Goal: Task Accomplishment & Management: Use online tool/utility

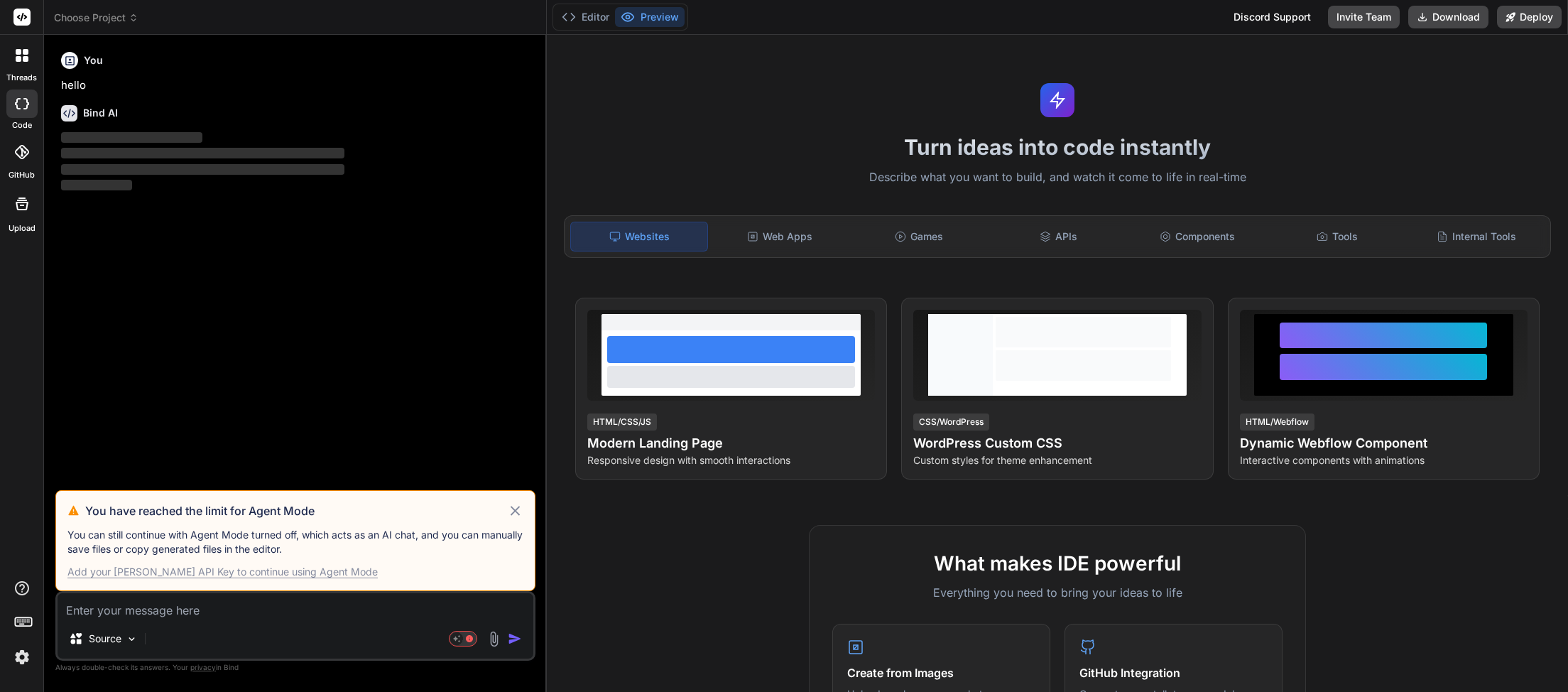
click at [513, 510] on icon at bounding box center [515, 510] width 9 height 9
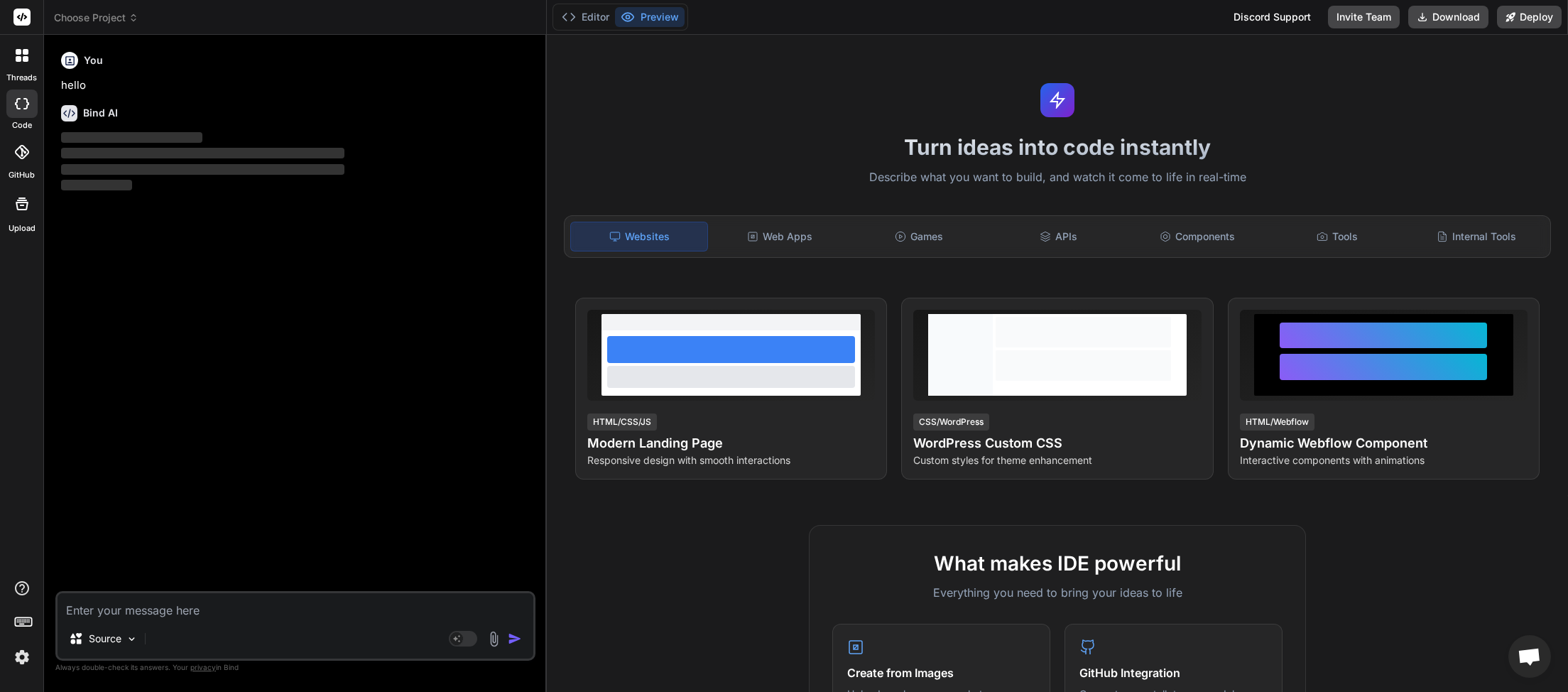
scroll to position [400, 0]
click at [134, 20] on icon at bounding box center [133, 18] width 10 height 10
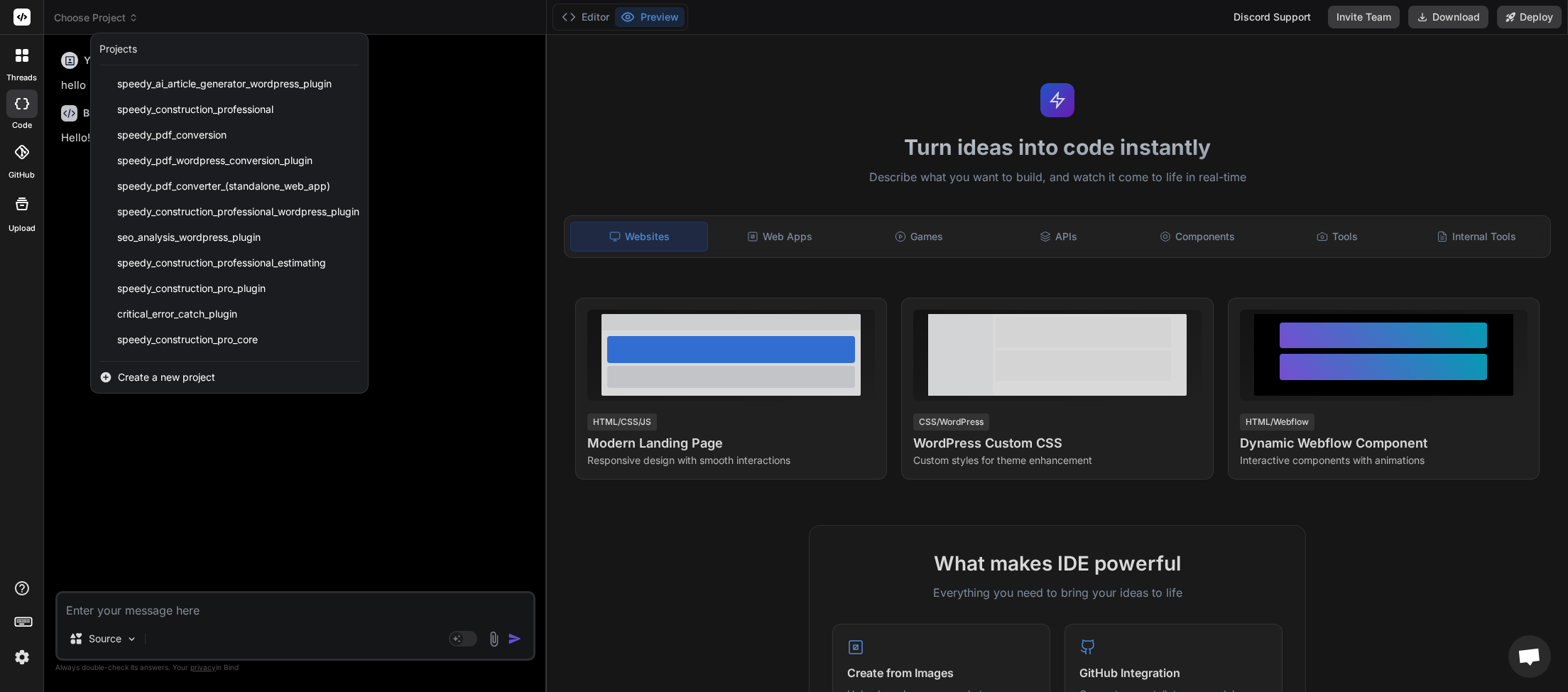
scroll to position [355, 0]
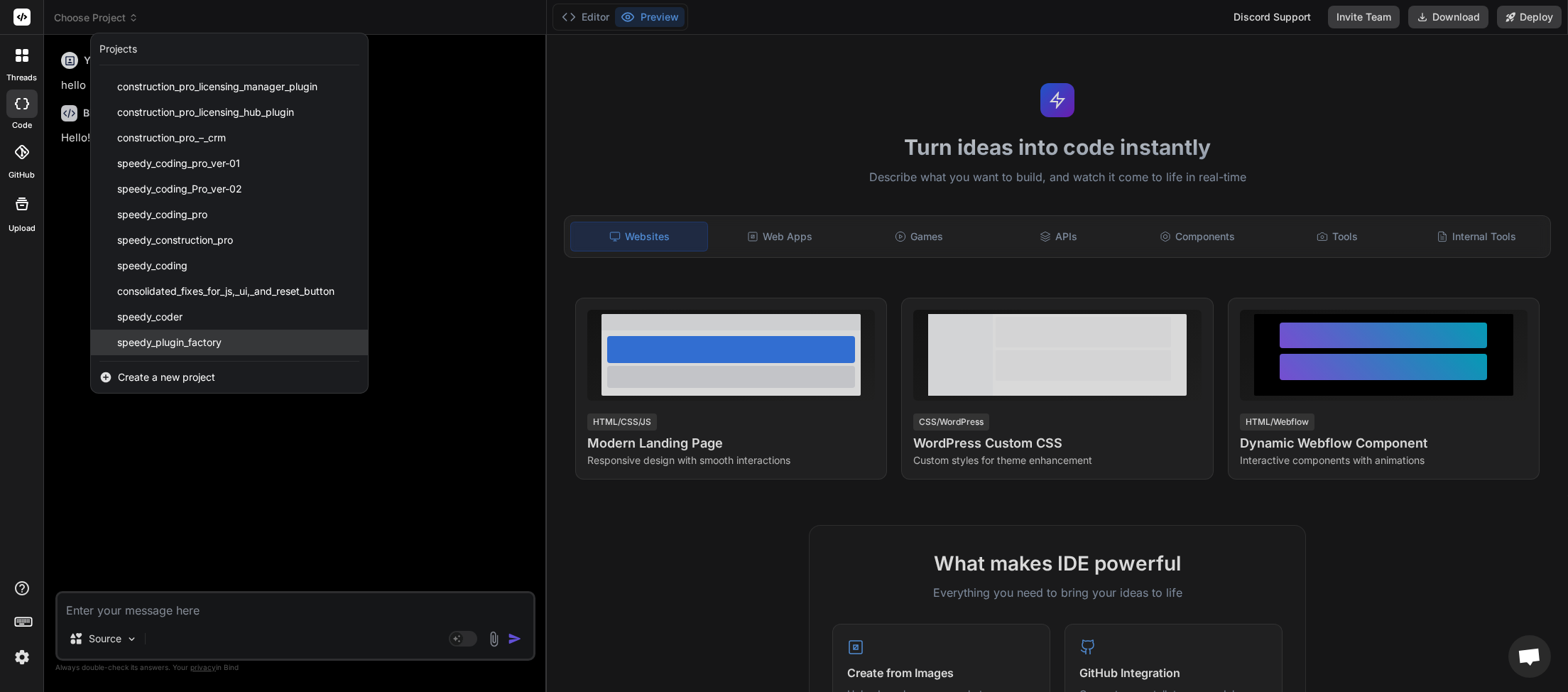
click at [197, 348] on span "speedy_plugin_factory" at bounding box center [169, 342] width 104 height 14
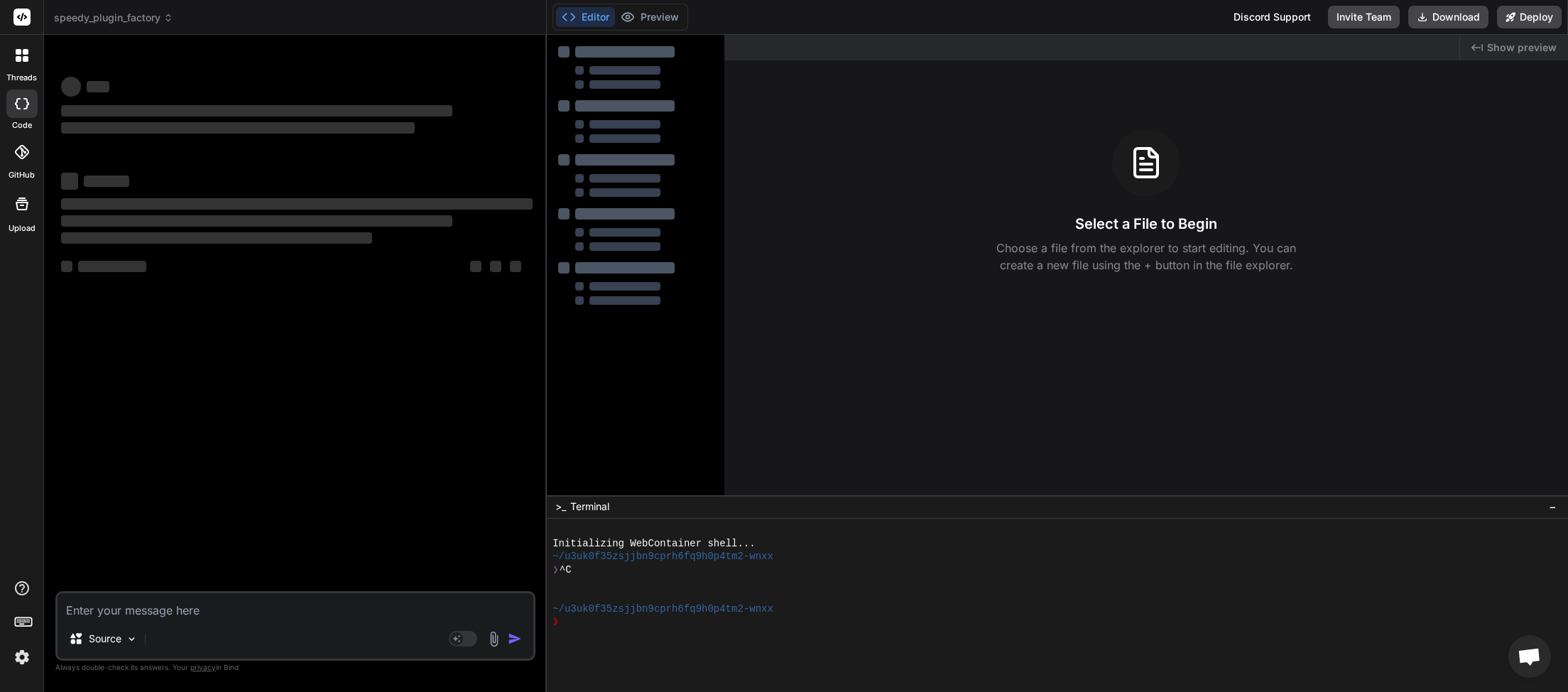
type textarea "x"
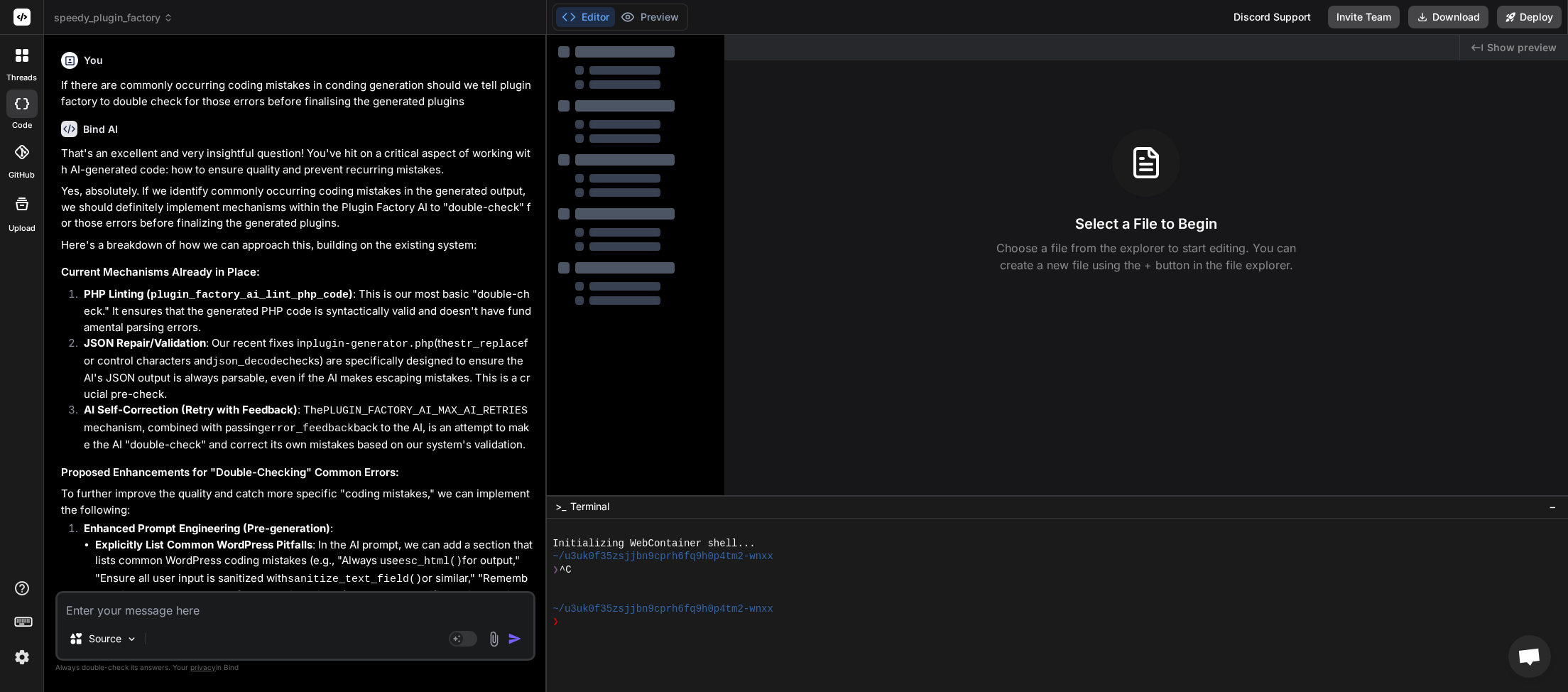
paste textarea "[27-Sep-2025 00:32:52 UTC] Plugin Factory AI: Released process lock on shutdown…"
type textarea "[27-Sep-2025 00:32:52 UTC] Plugin Factory AI: Released process lock on shutdown…"
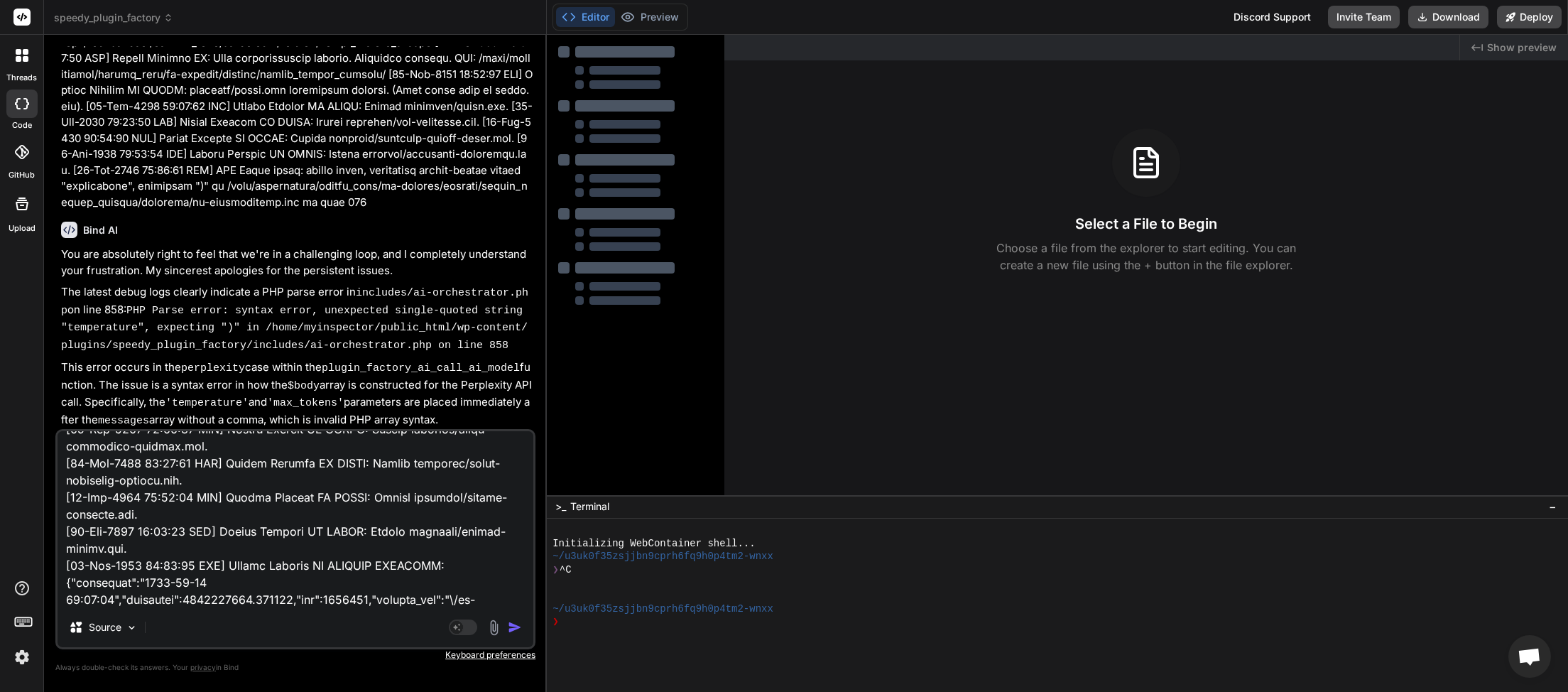
scroll to position [36446, 0]
type textarea "x"
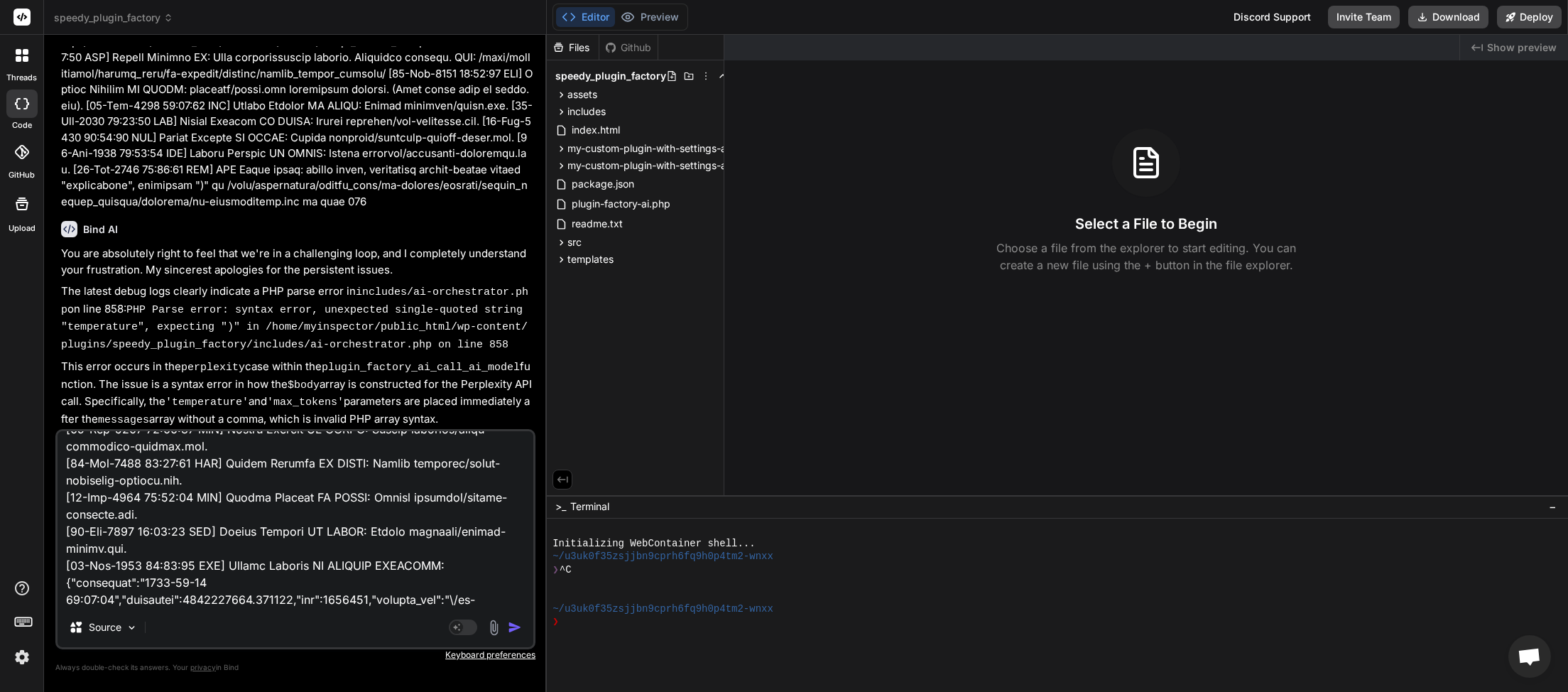
type textarea "[27-Sep-2025 00:32:52 UTC] Plugin Factory AI: Released process lock on shutdown…"
click at [516, 628] on img "button" at bounding box center [515, 627] width 14 height 14
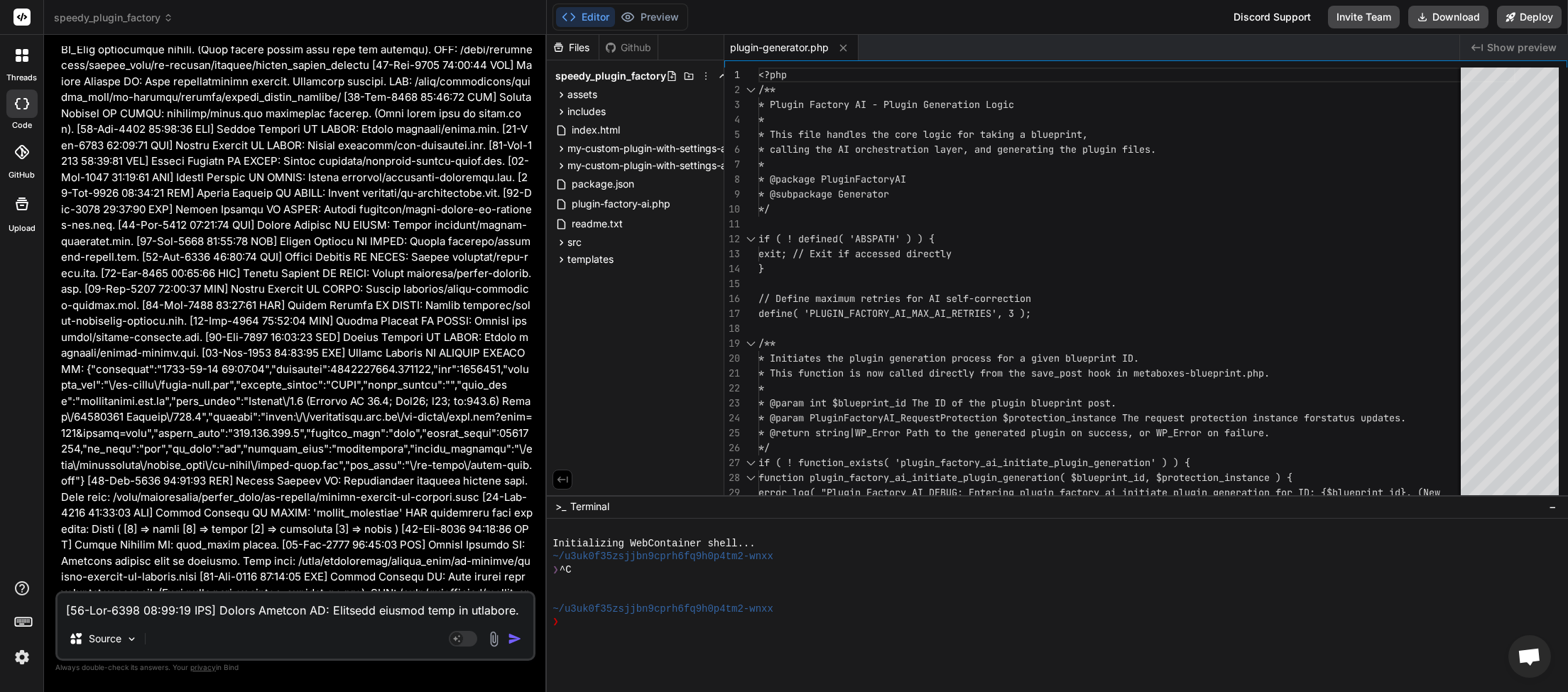
scroll to position [85484, 0]
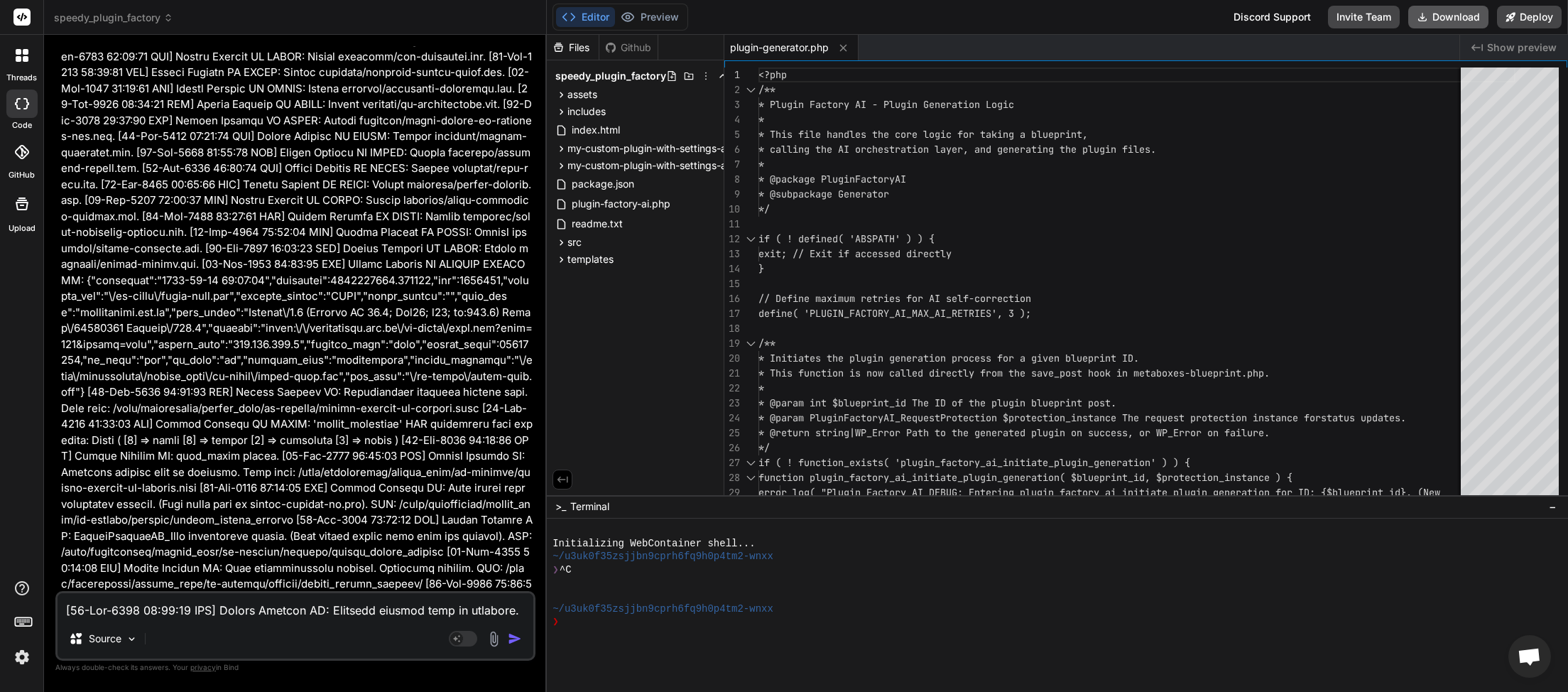
click at [1436, 18] on button "Download" at bounding box center [1449, 16] width 80 height 22
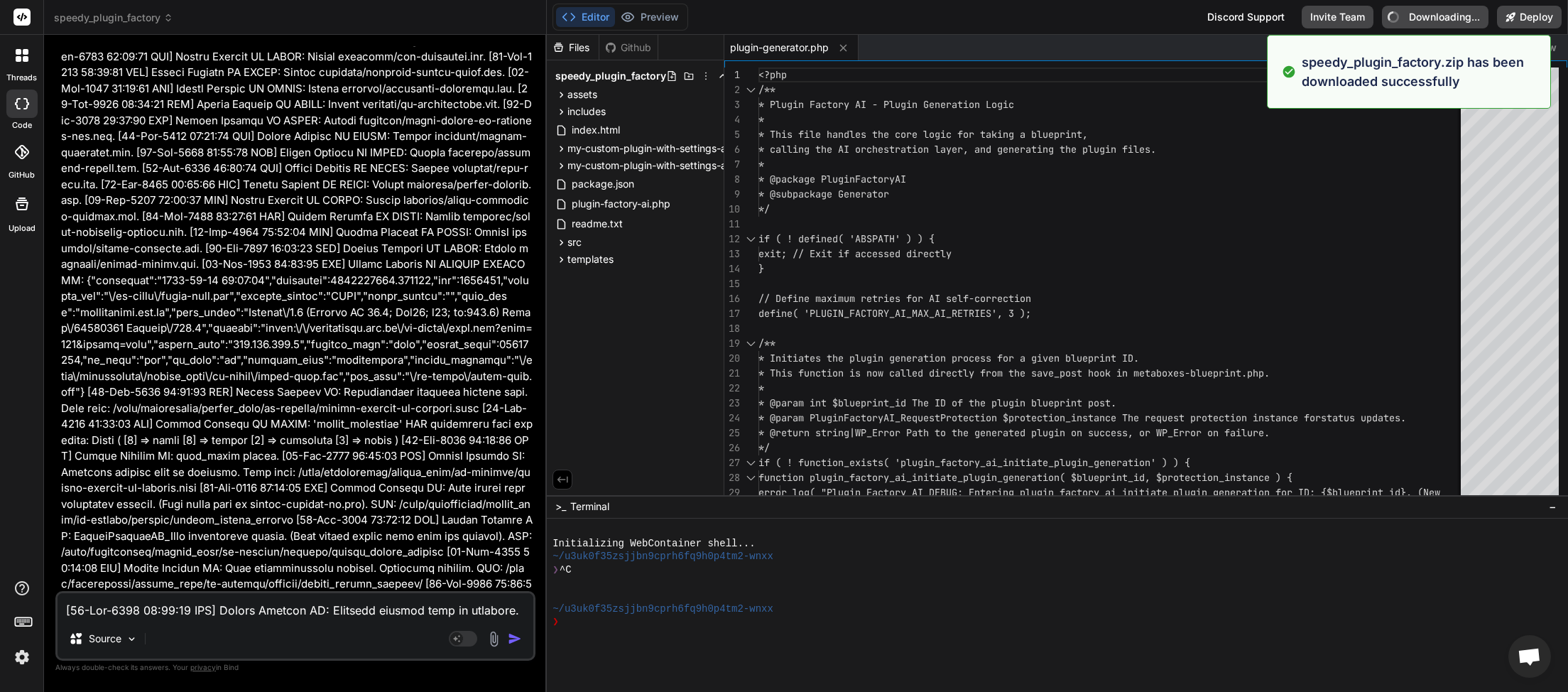
type textarea "x"
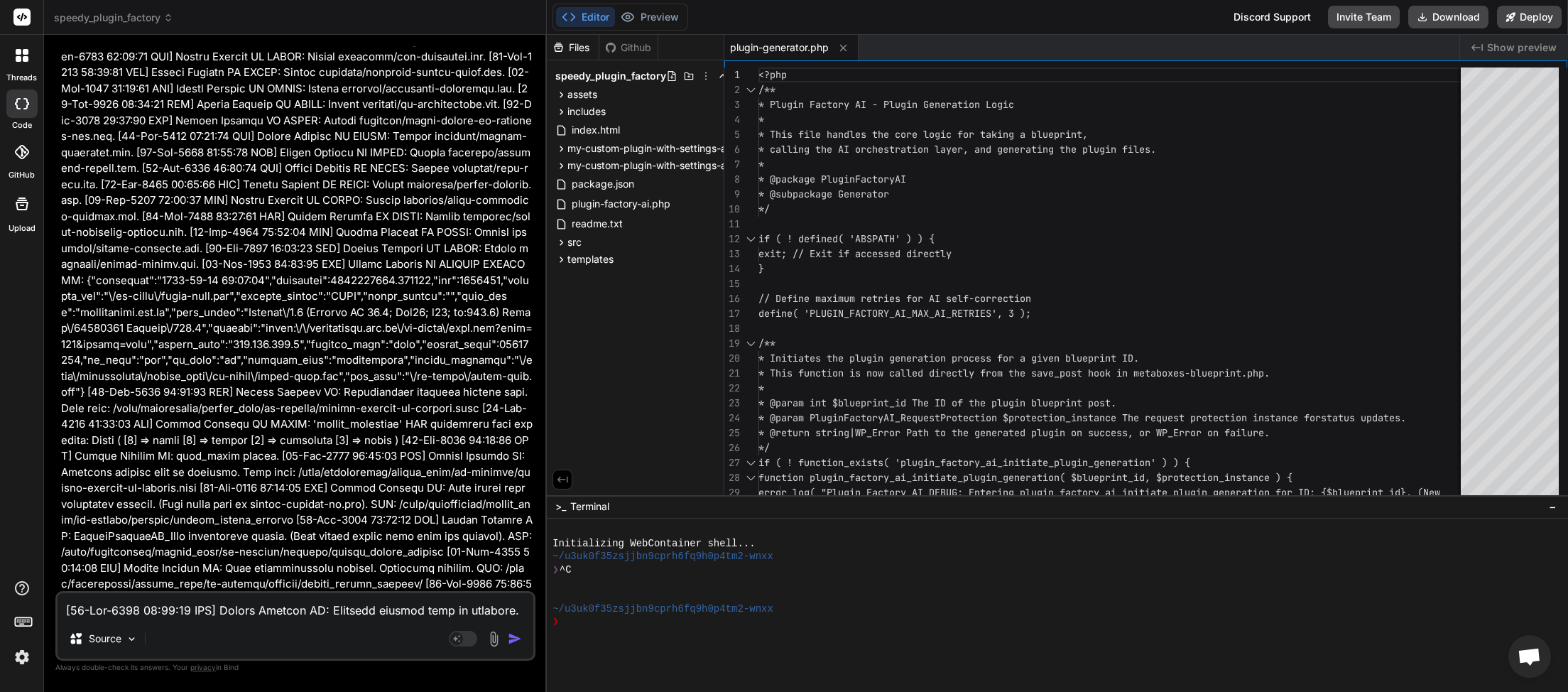
paste textarea "49:03 UTC] Plugin Factory AI: Released process lock on shutdown. Lock file: /ho…"
type textarea "[27-Sep-2025 00:49:03 UTC] Plugin Factory AI: Released process lock on shutdown…"
type textarea "x"
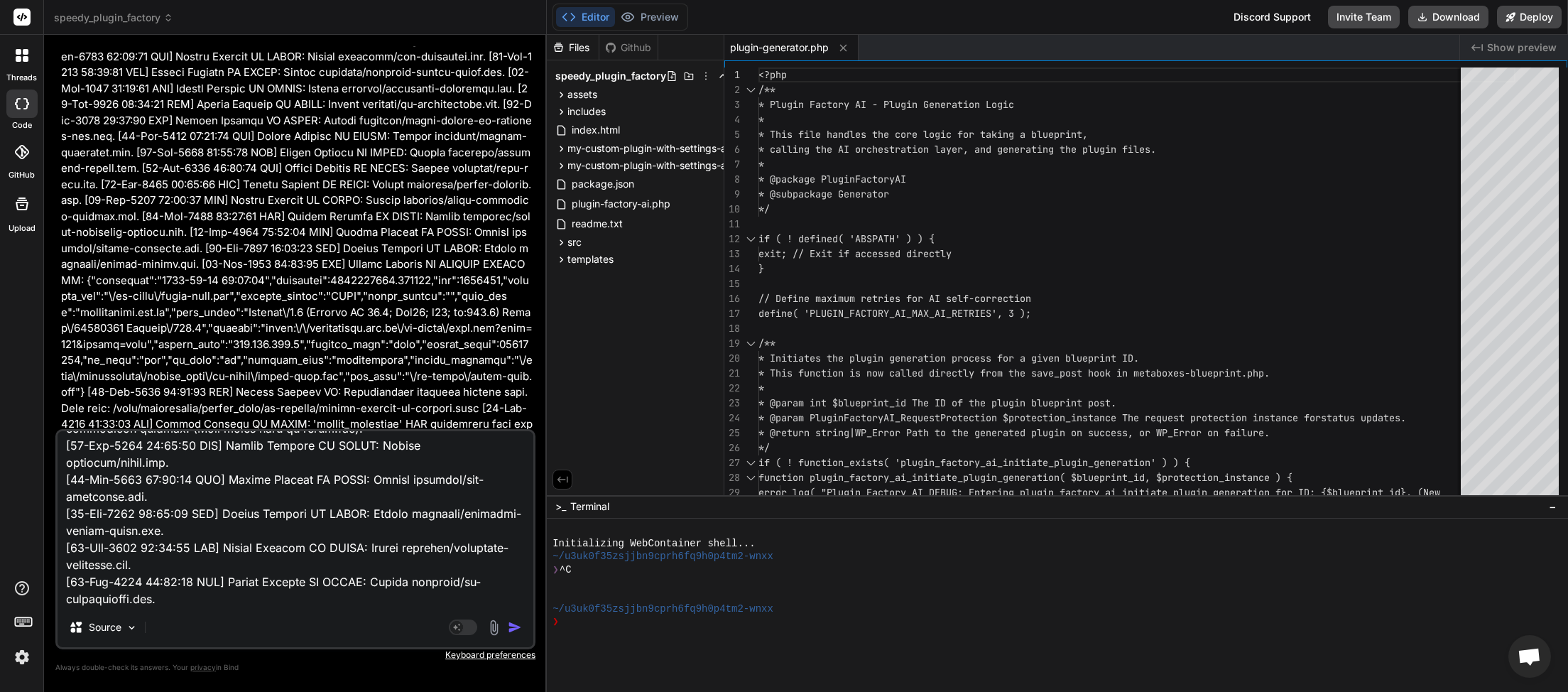
type textarea "[27-Sep-2025 00:49:03 UTC] Plugin Factory AI: Released process lock on shutdown…"
click at [517, 625] on img "button" at bounding box center [515, 627] width 14 height 14
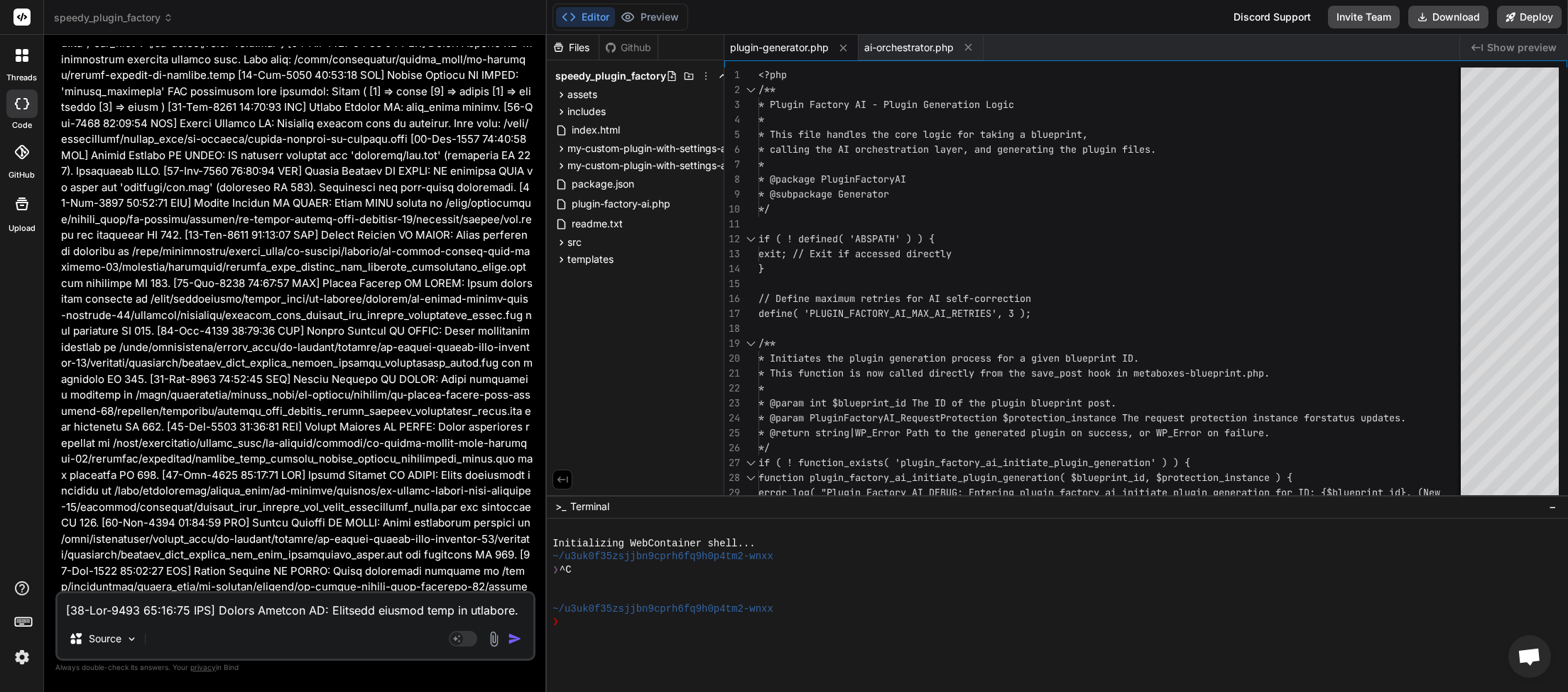
scroll to position [112613, 0]
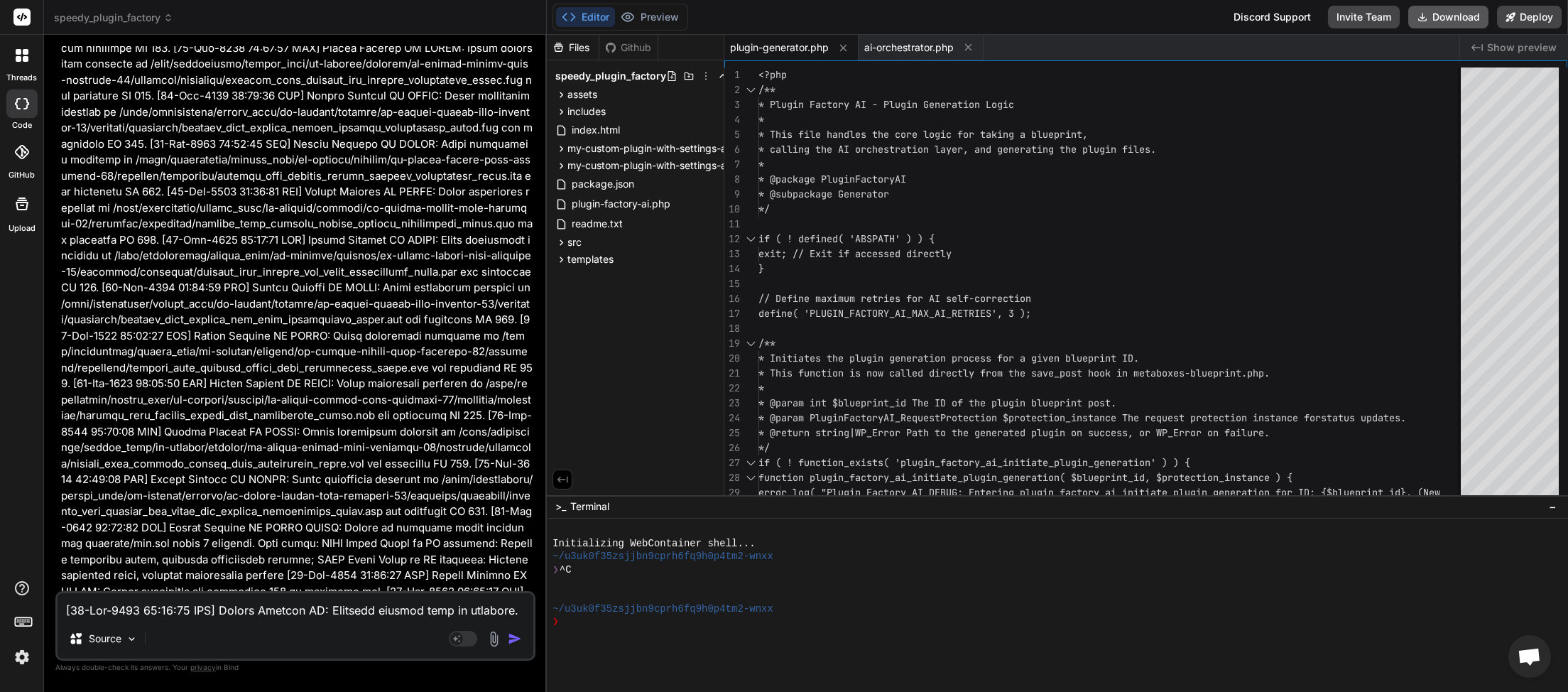
click at [1449, 11] on button "Download" at bounding box center [1449, 16] width 80 height 22
click at [1436, 23] on button "Download" at bounding box center [1449, 16] width 80 height 22
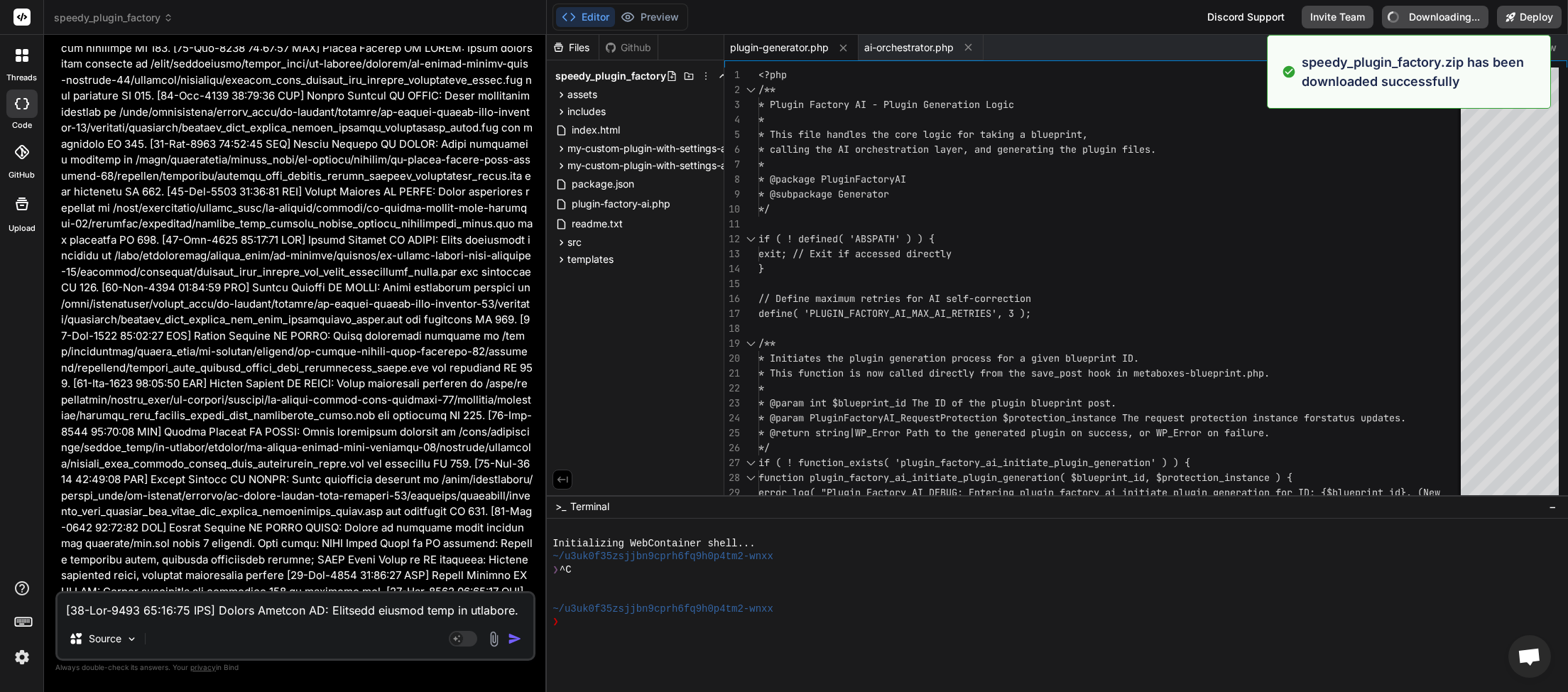
type textarea "x"
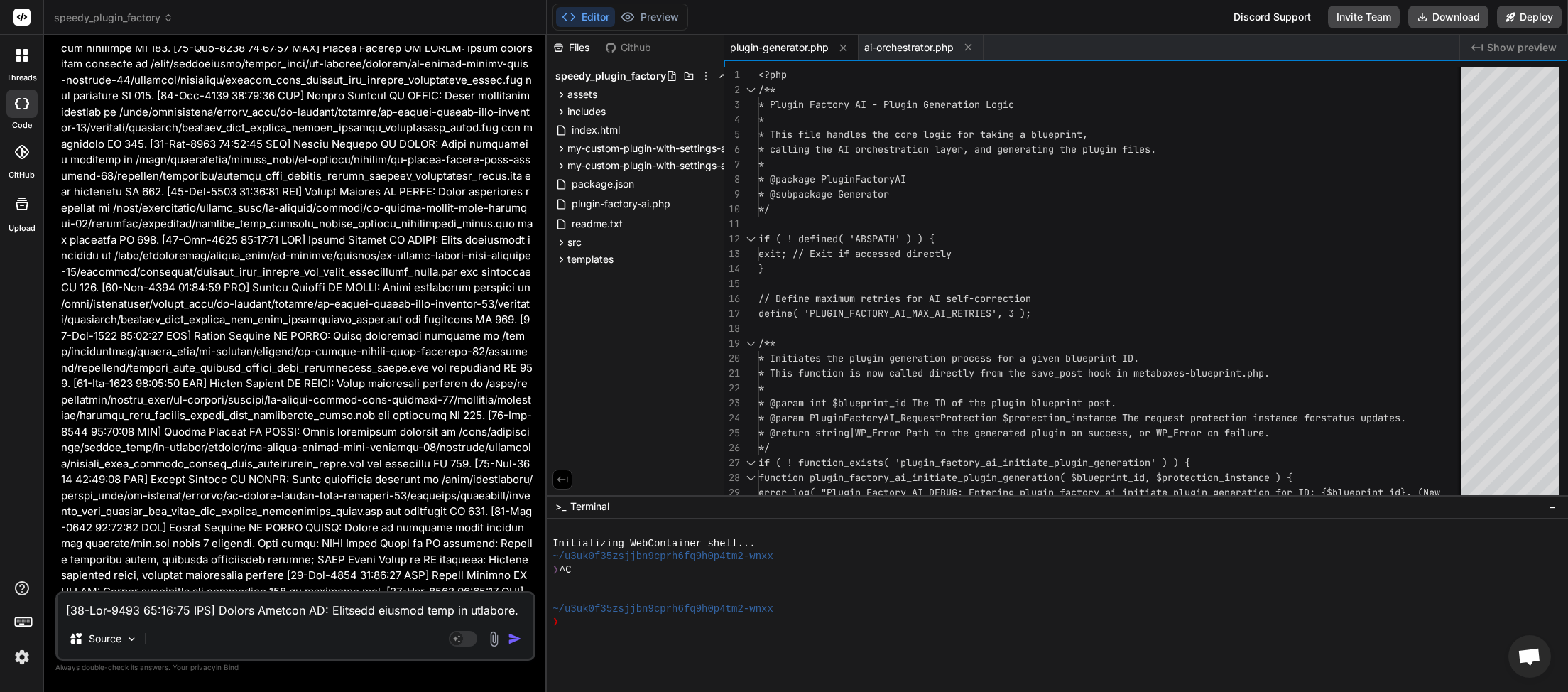
paste textarea "58:27 UTC] Plugin Factory AI: Released process lock on shutdown. Lock file: /ho…"
type textarea "[27-Sep-2025 00:58:27 UTC] Plugin Factory AI: Released process lock on shutdown…"
type textarea "x"
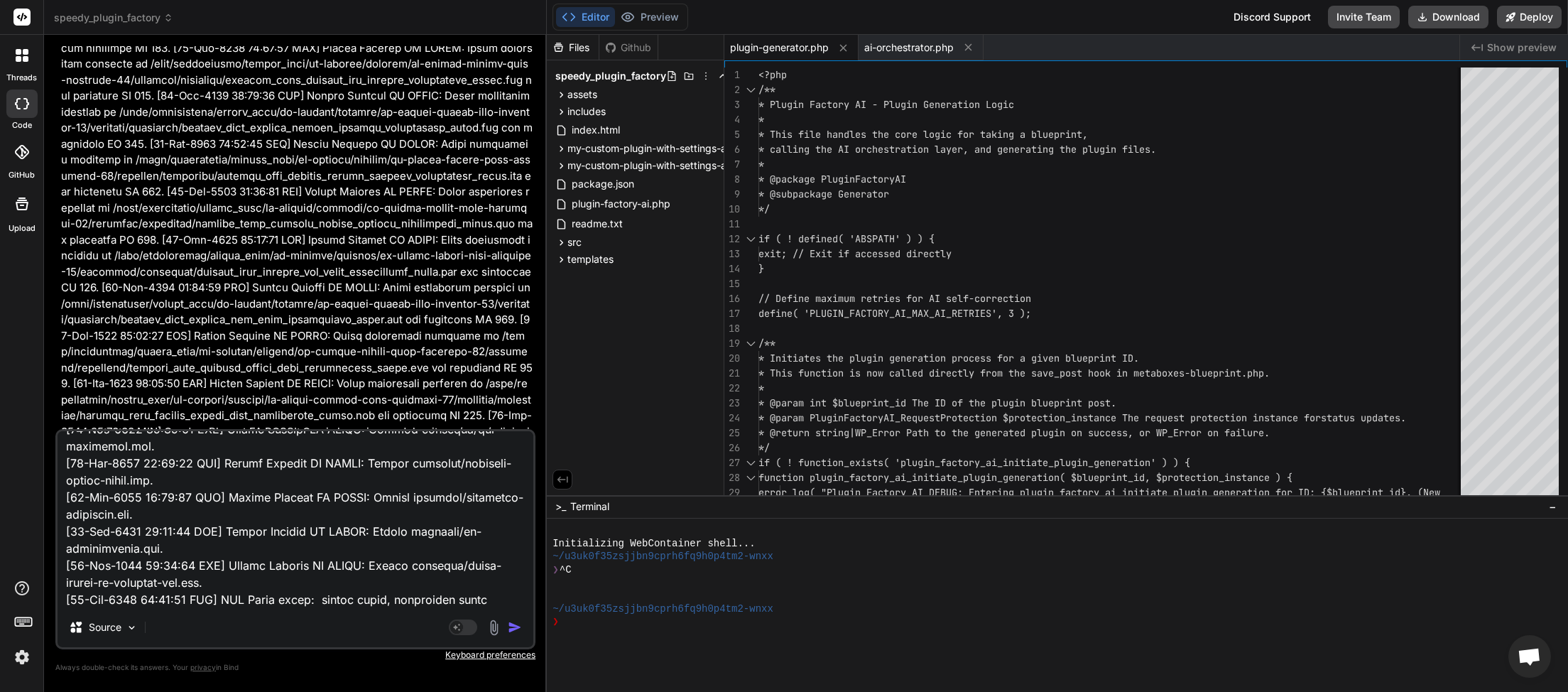
type textarea "[27-Sep-2025 00:58:27 UTC] Plugin Factory AI: Released process lock on shutdown…"
click at [519, 625] on img "button" at bounding box center [515, 627] width 14 height 14
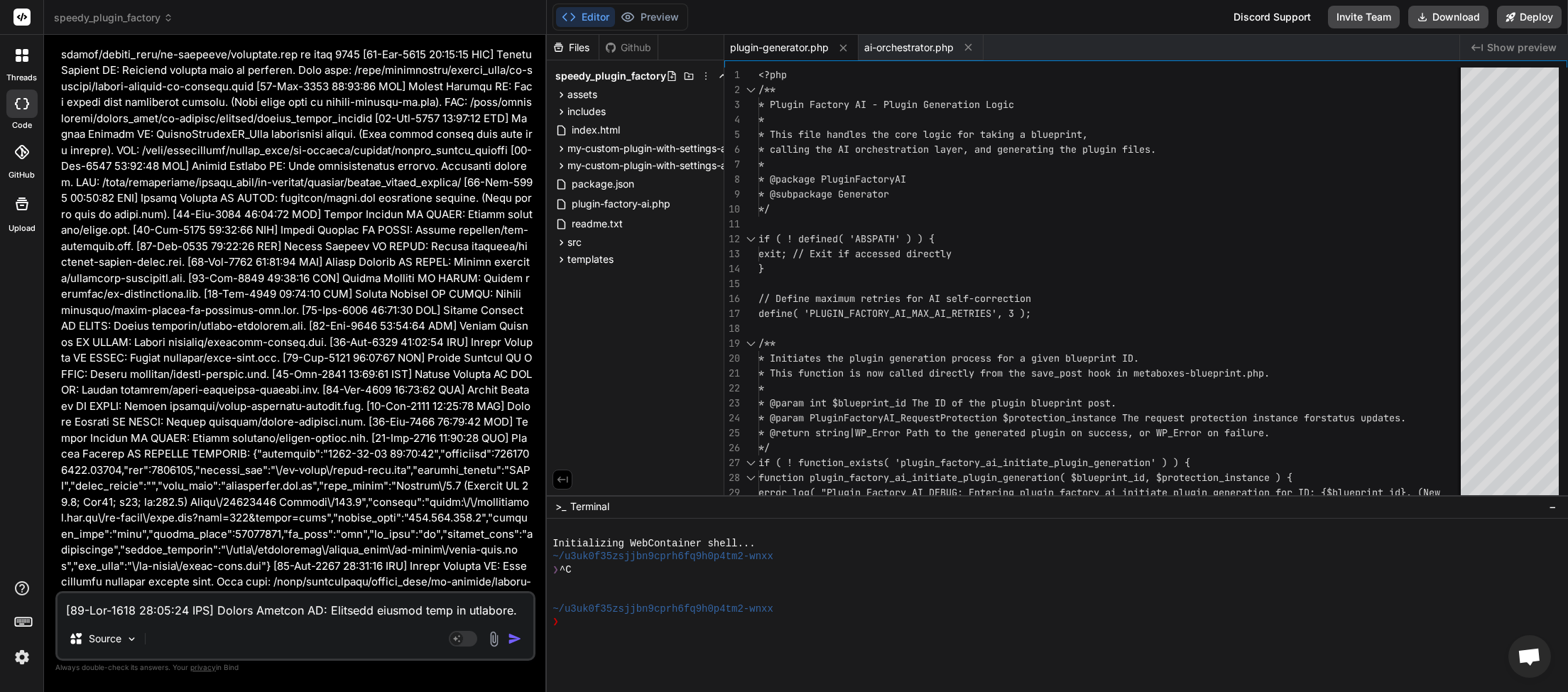
scroll to position [116503, 0]
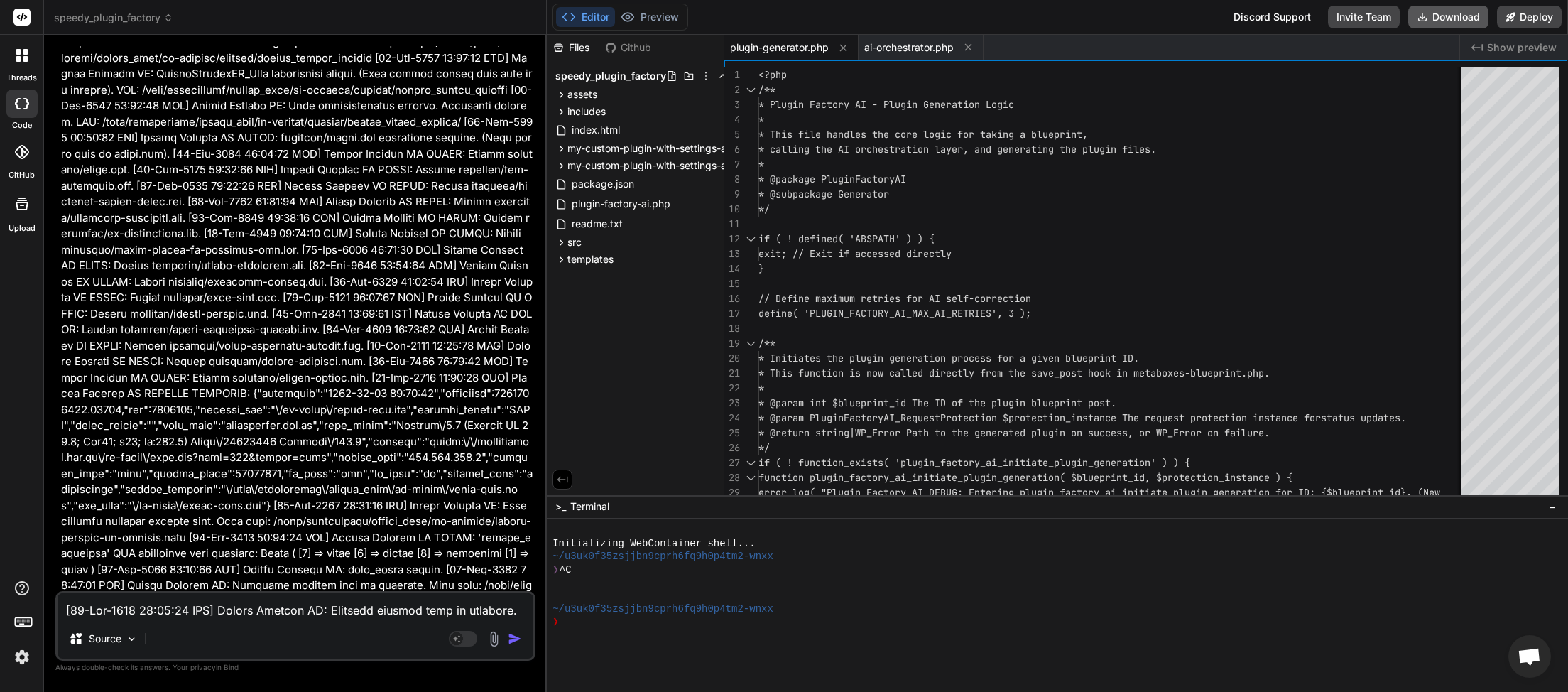
click at [1439, 27] on button "Download" at bounding box center [1449, 16] width 80 height 22
type textarea "x"
paste textarea "1:04:22 UTC] Plugin Factory AI: Released process lock on shutdown. Lock file: /…"
type textarea "[27-Sep-2025 01:04:22 UTC] Plugin Factory AI: Released process lock on shutdown…"
type textarea "x"
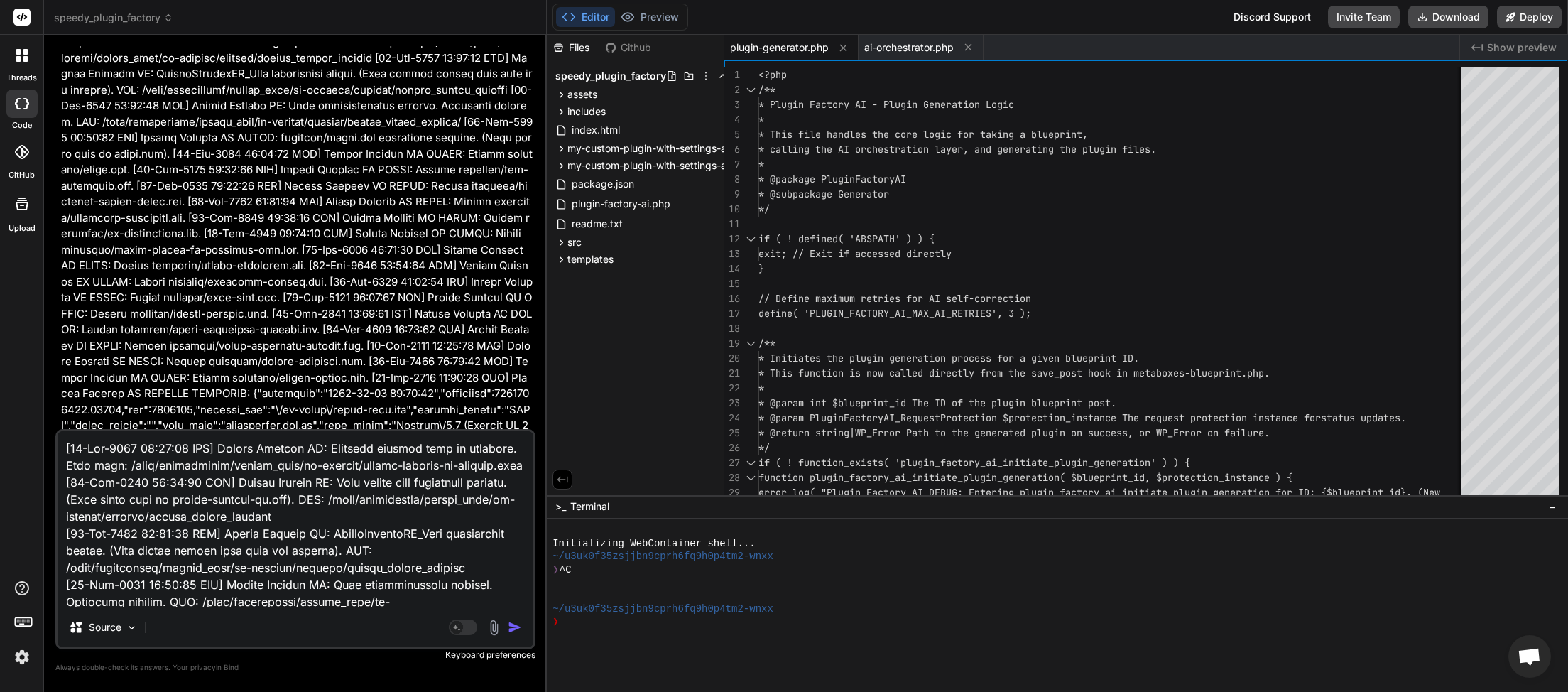
scroll to position [44787, 0]
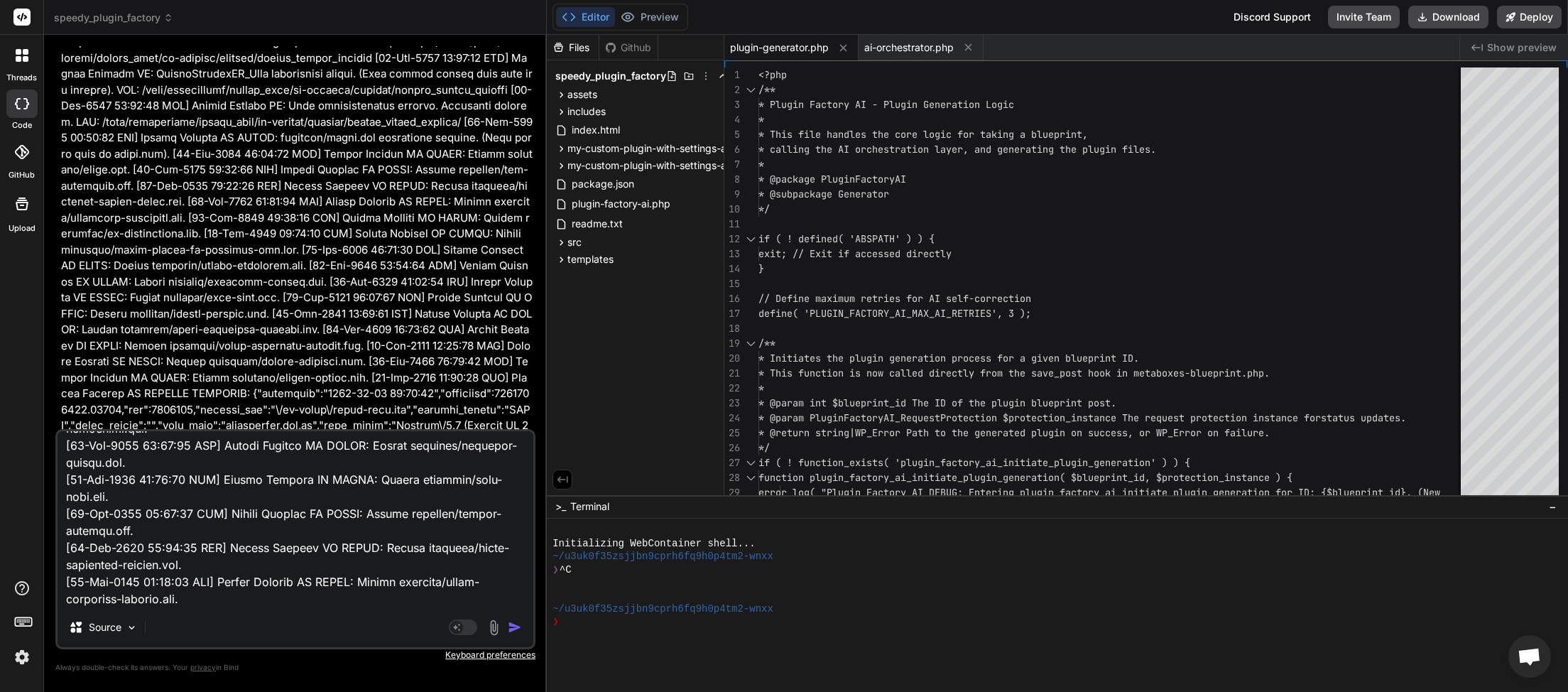
type textarea "[27-Sep-2025 01:04:22 UTC] Plugin Factory AI: Released process lock on shutdown…"
click at [513, 630] on img "button" at bounding box center [515, 627] width 14 height 14
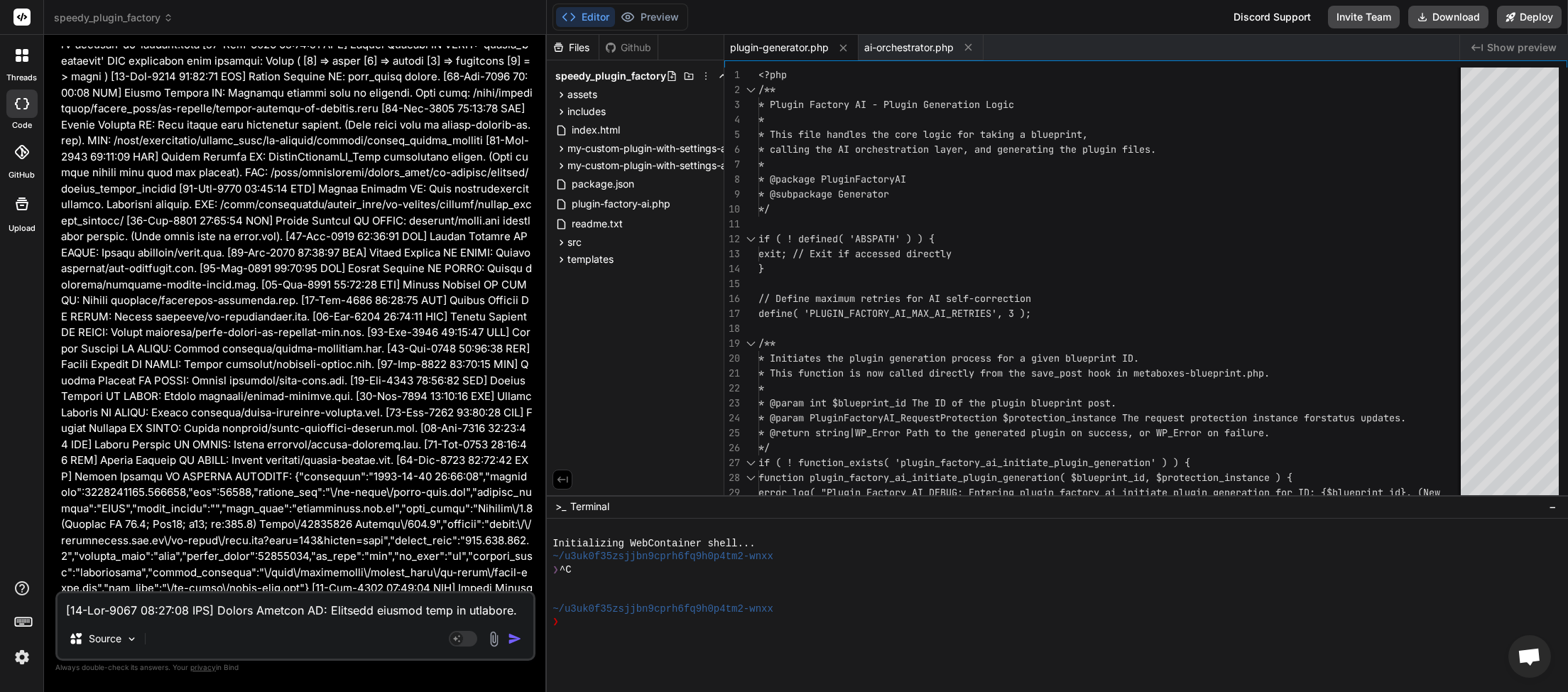
scroll to position [141920, 0]
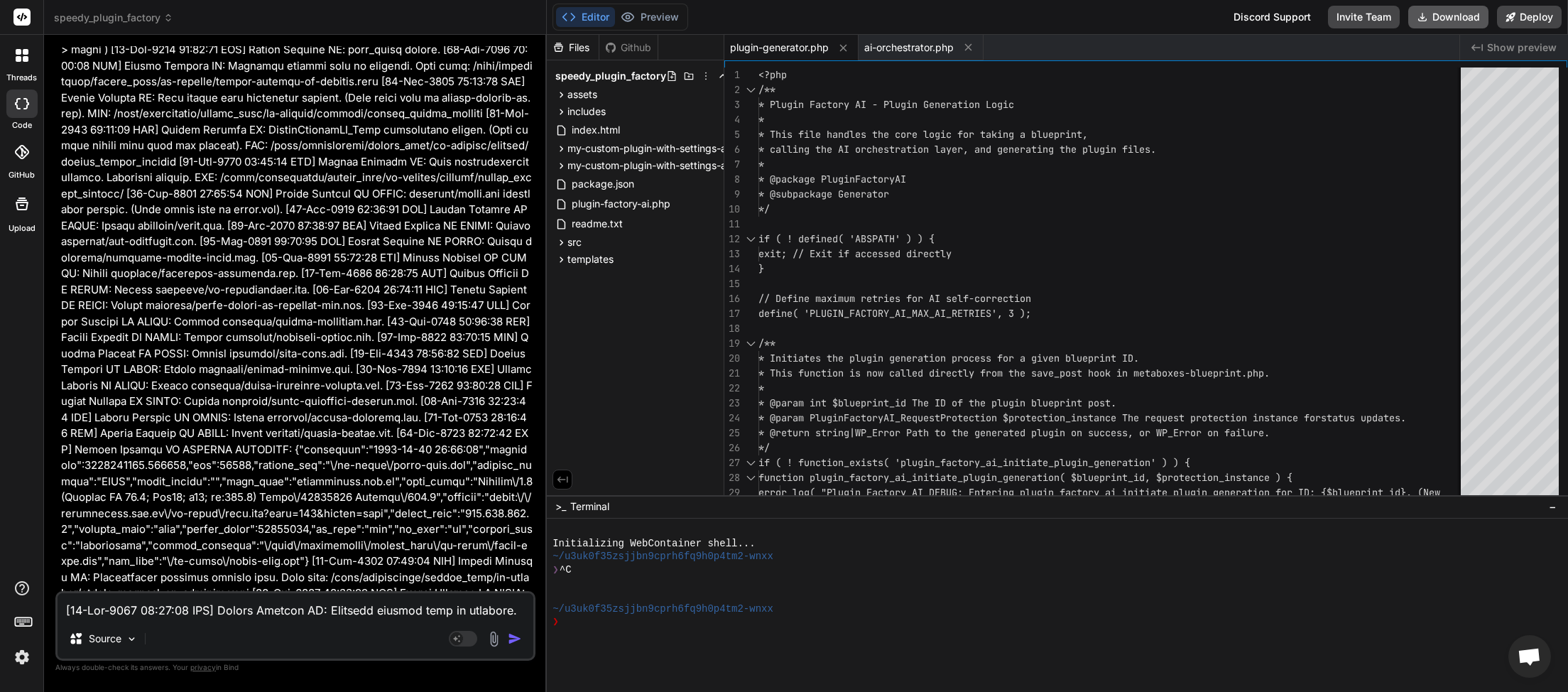
click at [1443, 15] on button "Download" at bounding box center [1449, 16] width 80 height 22
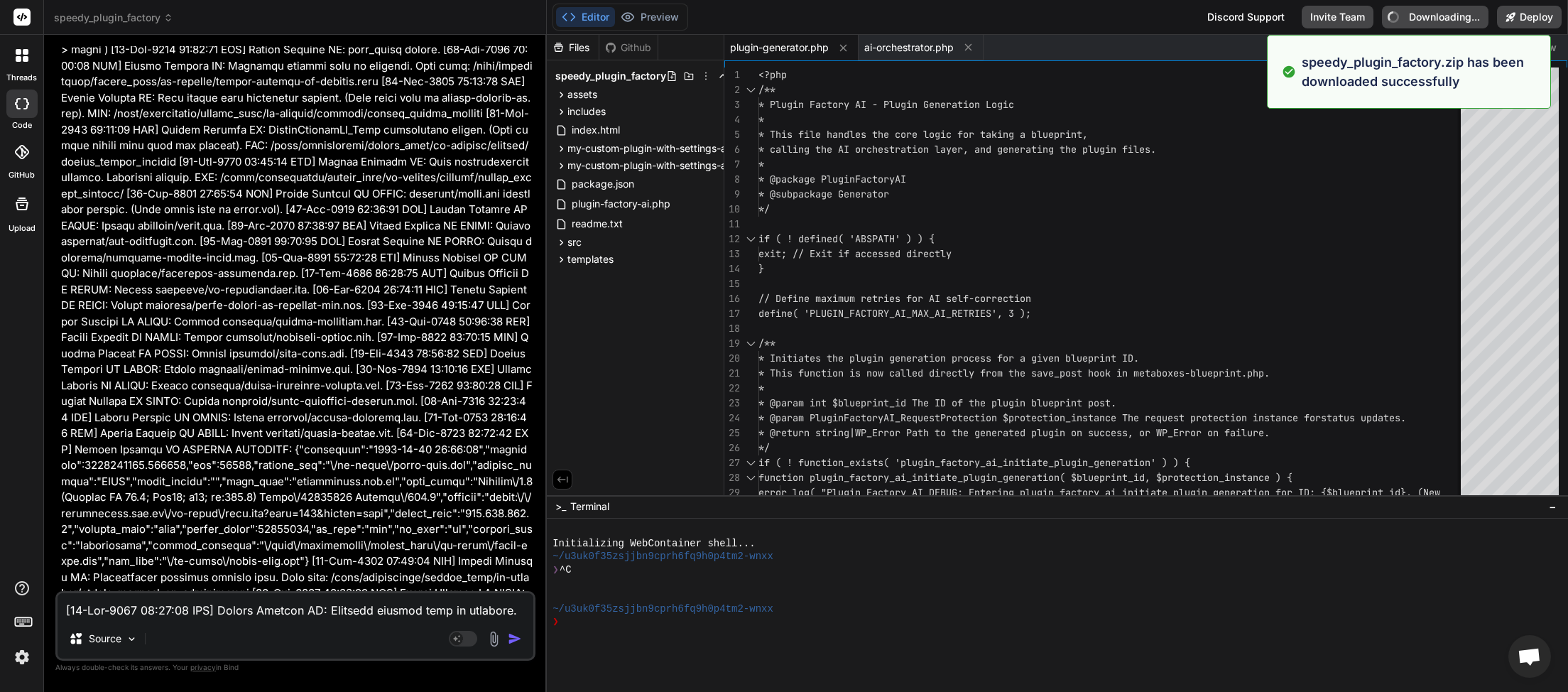
type textarea "x"
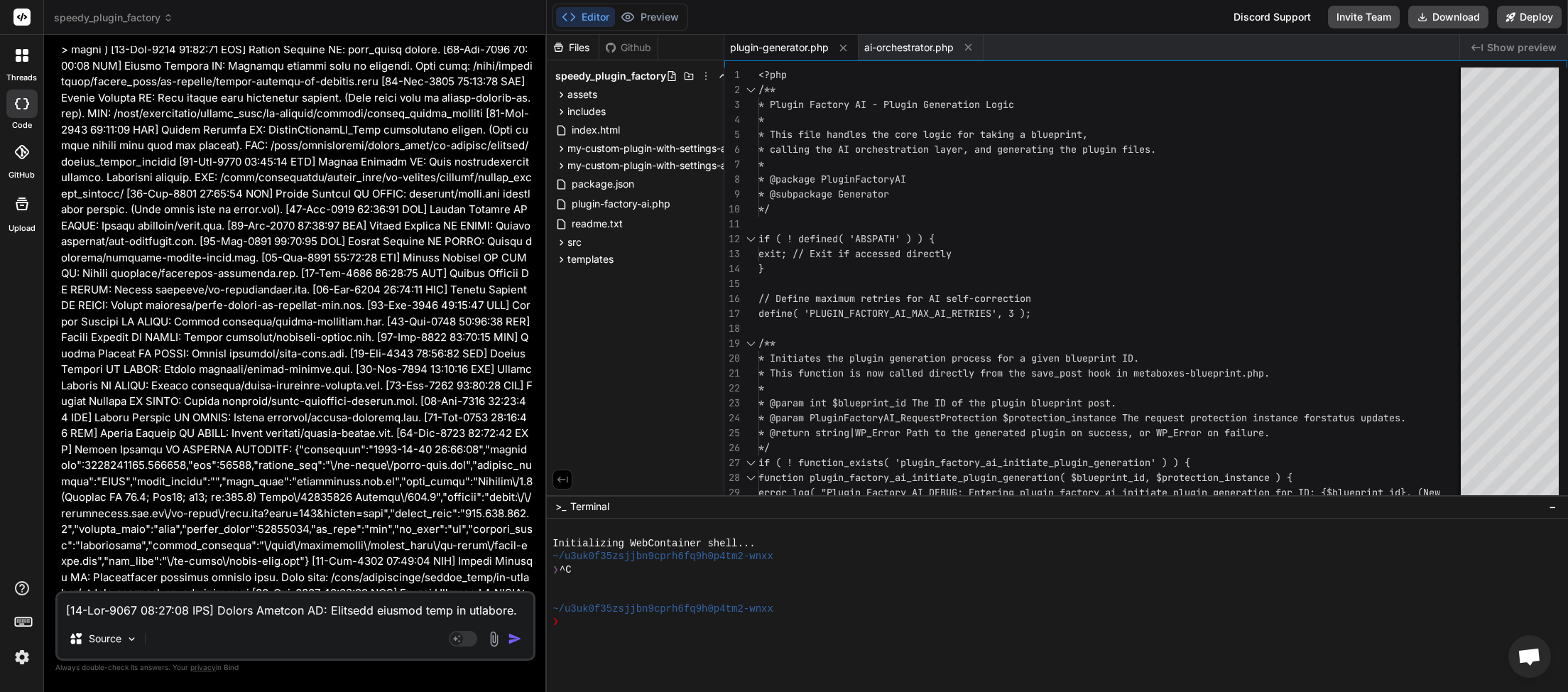
paste textarea "9:22 UTC] Plugin Factory AI: Released process lock on shutdown. Lock file: /hom…"
type textarea "[[DATE] 01:09:22 UTC] Plugin Factory AI: Released process lock on shutdown. Loc…"
type textarea "x"
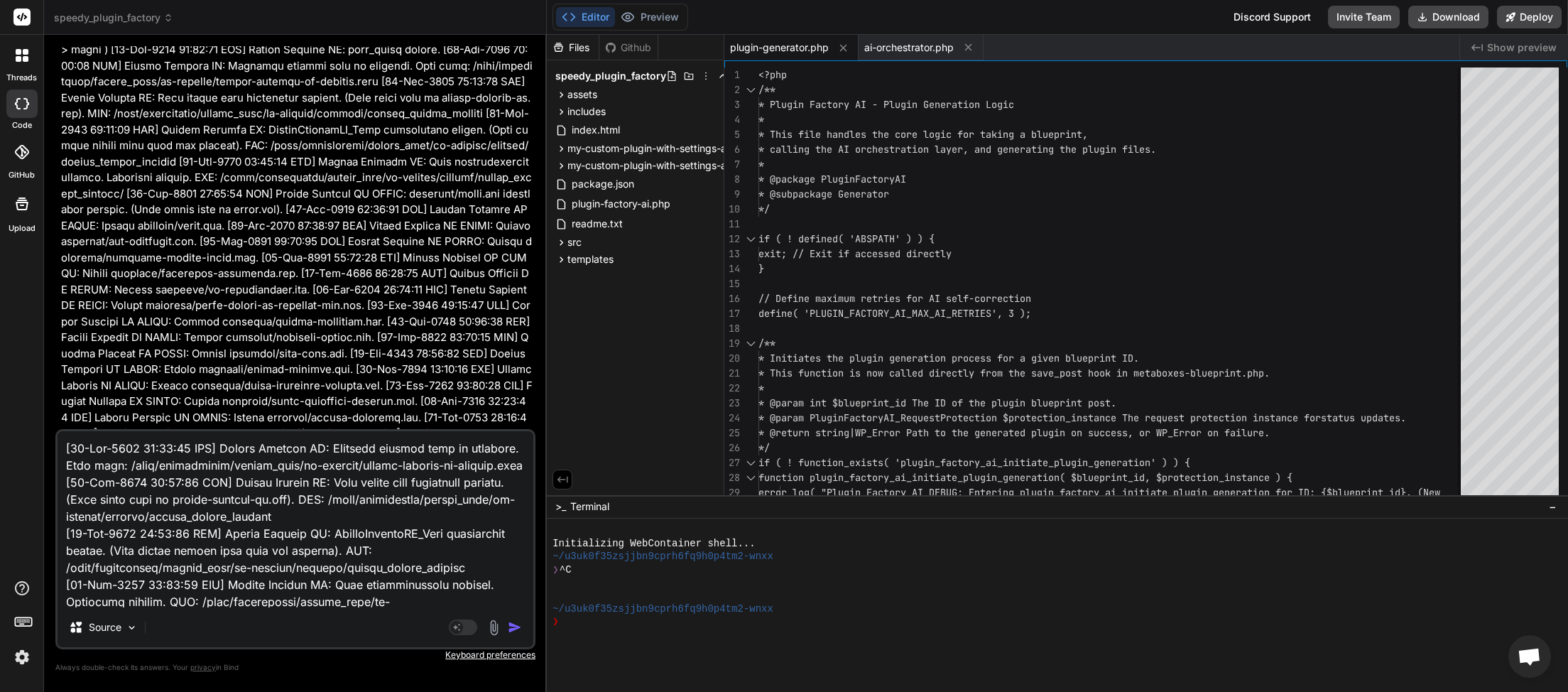
scroll to position [45076, 0]
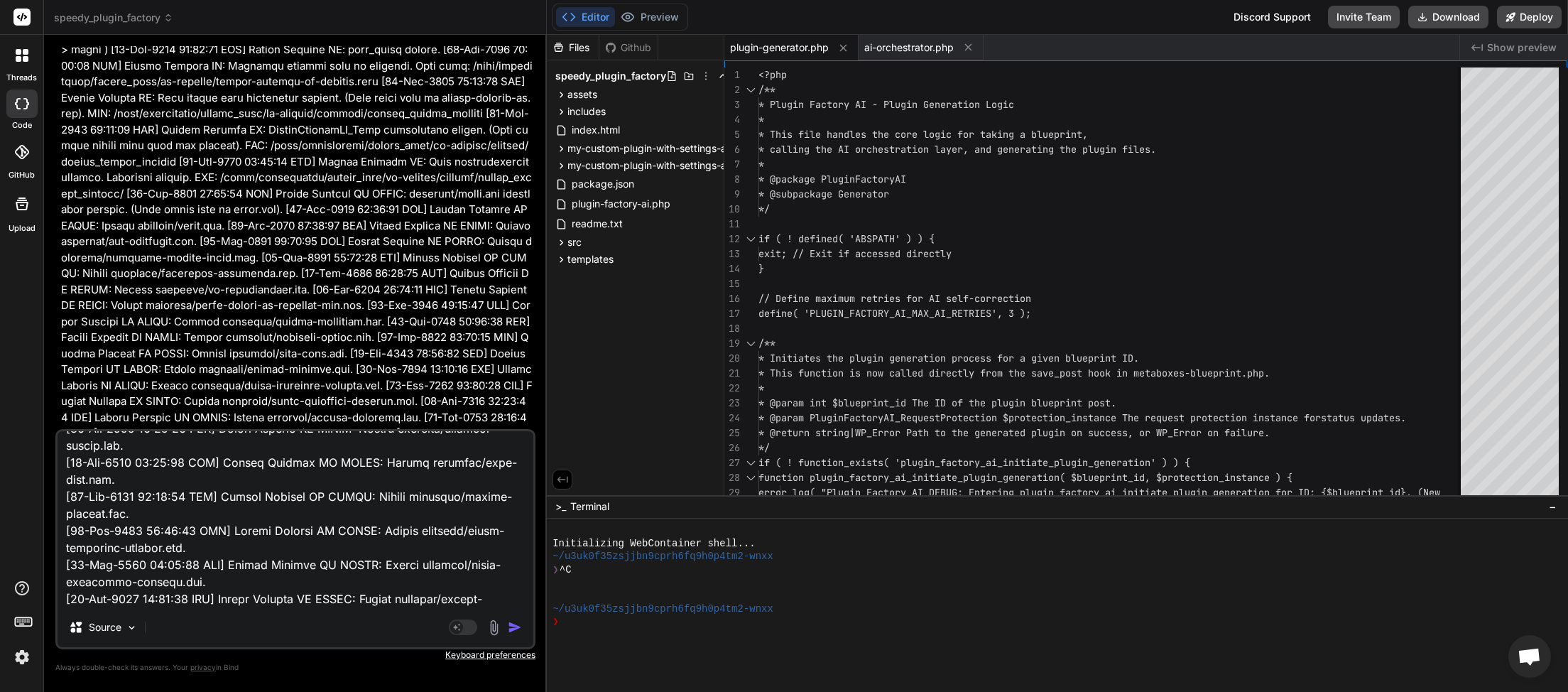
type textarea "[[DATE] 01:09:22 UTC] Plugin Factory AI: Released process lock on shutdown. Loc…"
click at [511, 624] on img "button" at bounding box center [515, 627] width 14 height 14
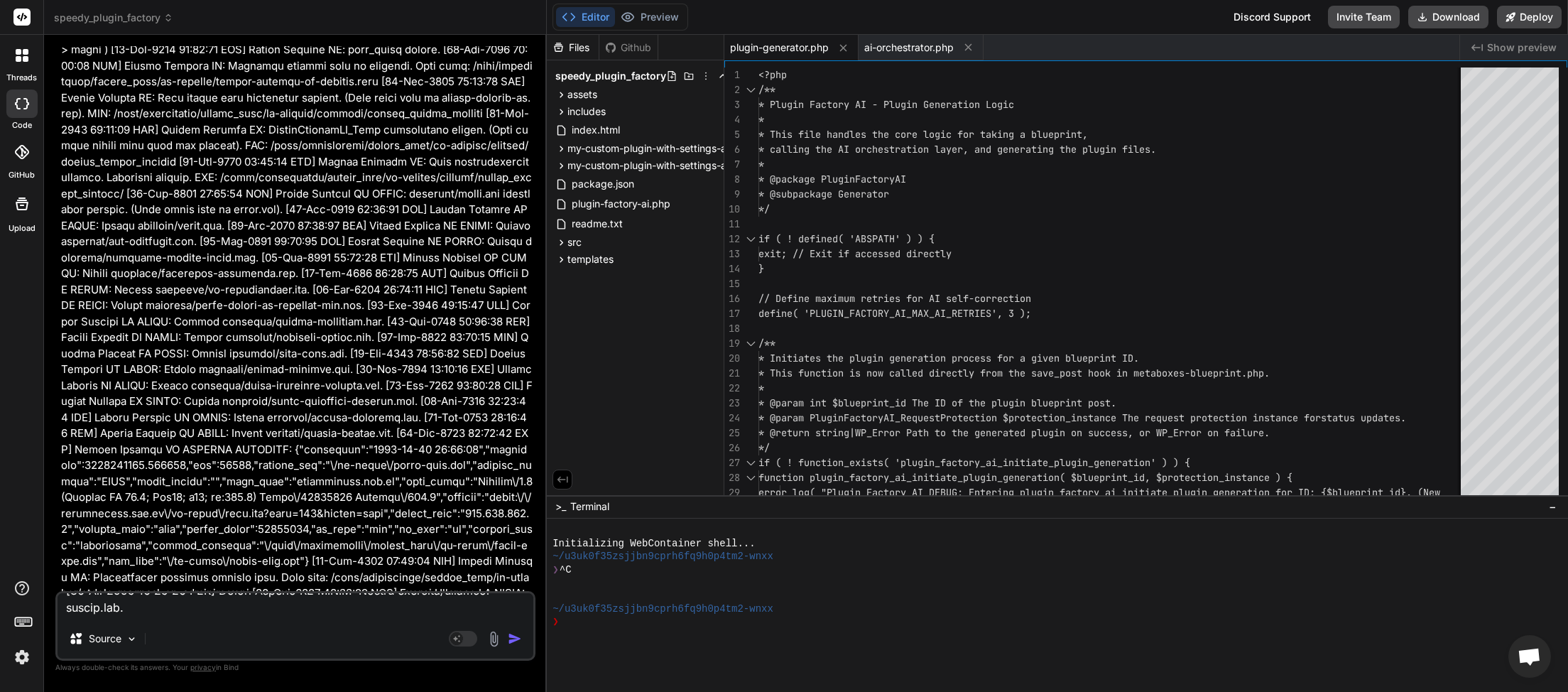
scroll to position [0, 0]
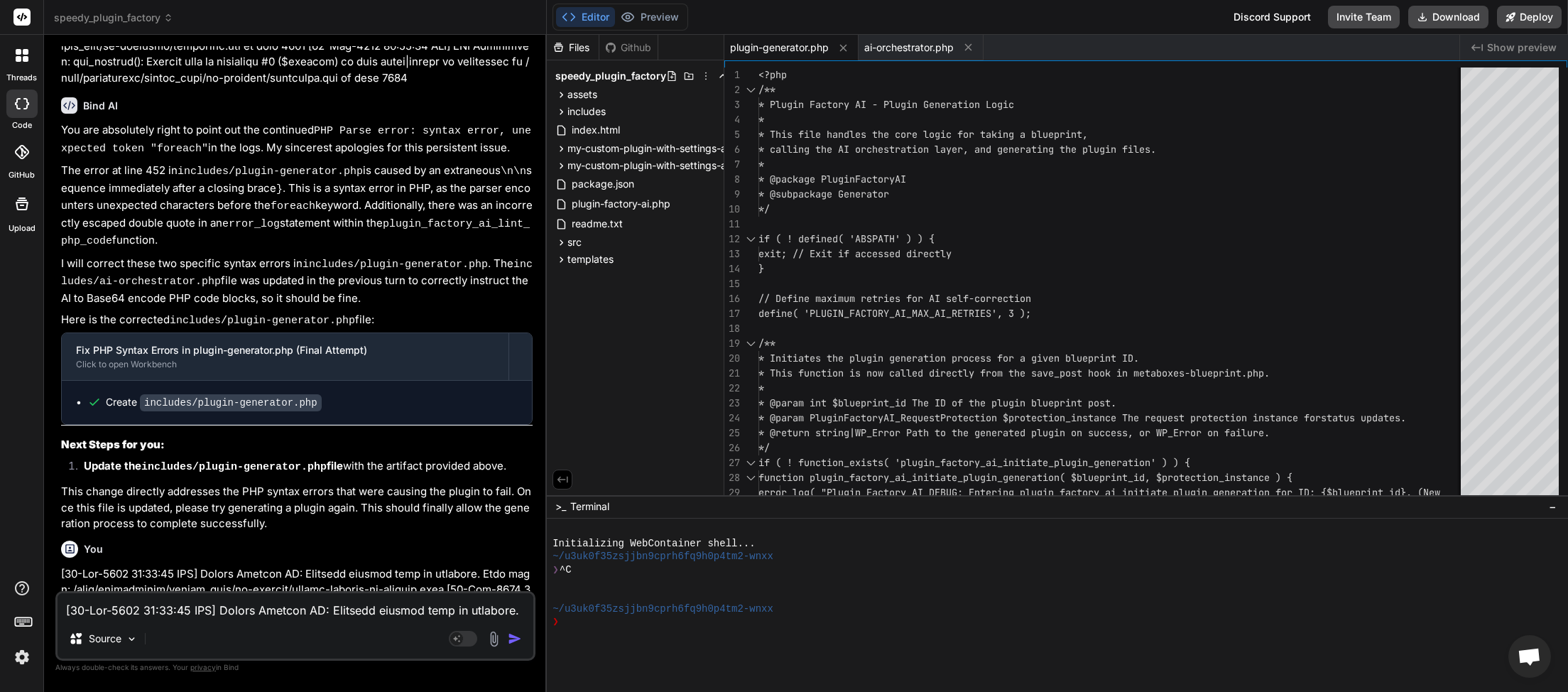
type textarea "x"
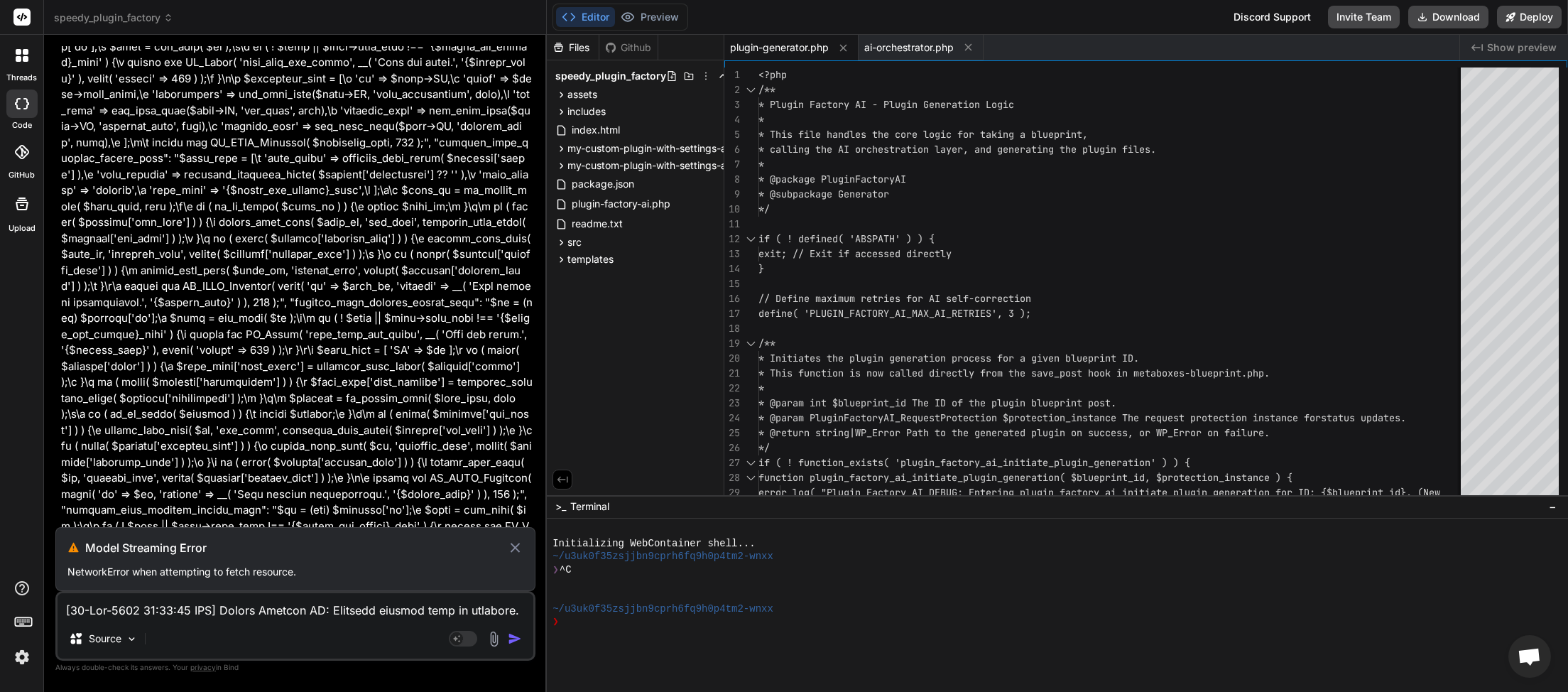
scroll to position [166021, 0]
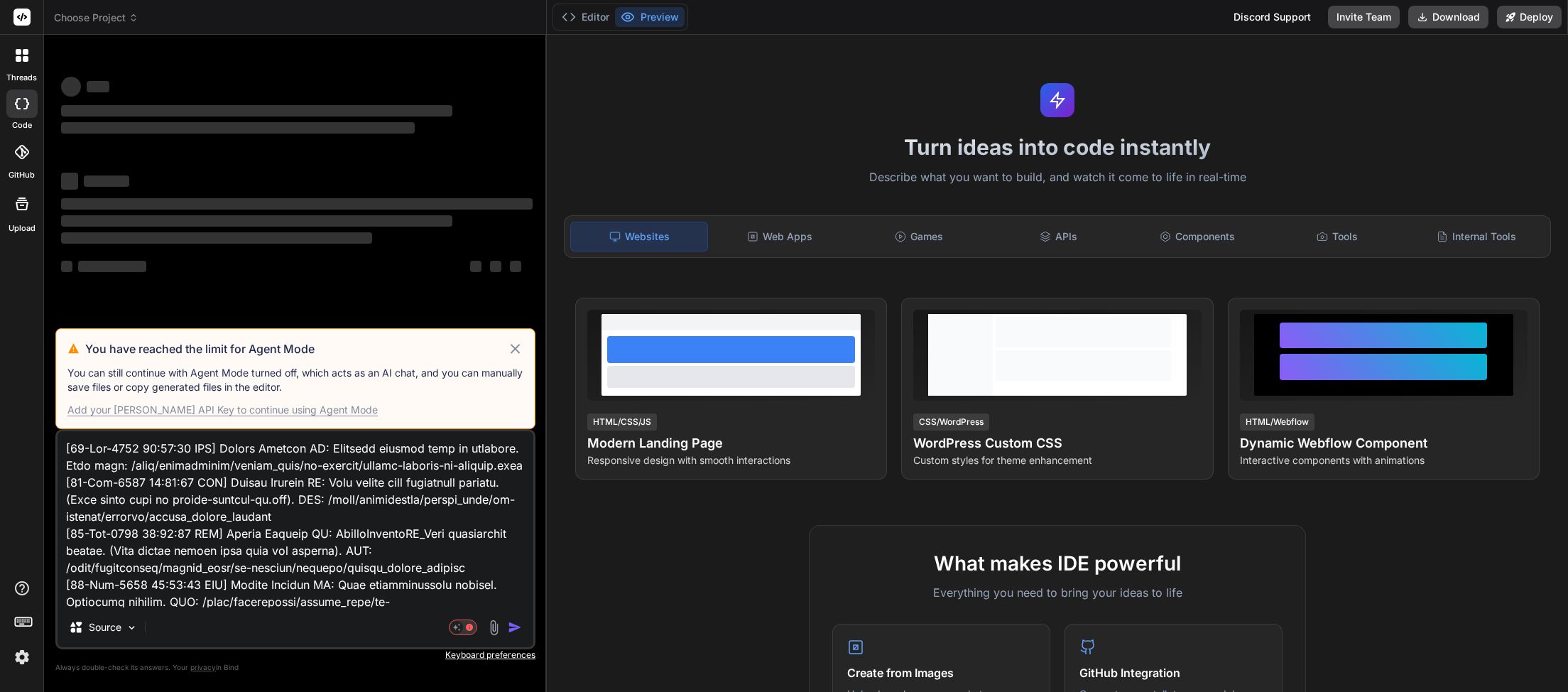
click at [513, 354] on icon at bounding box center [515, 349] width 16 height 17
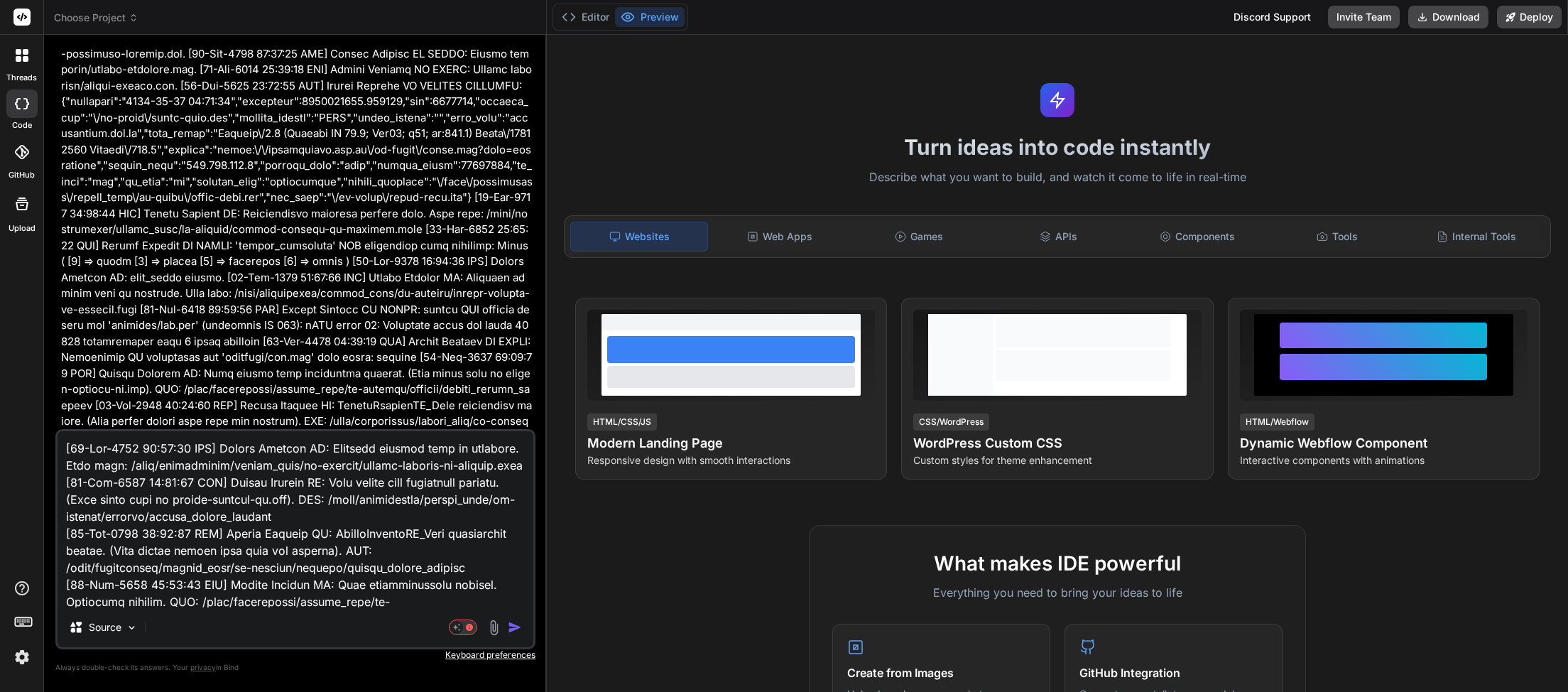
click at [136, 22] on span "Choose Project" at bounding box center [96, 18] width 85 height 14
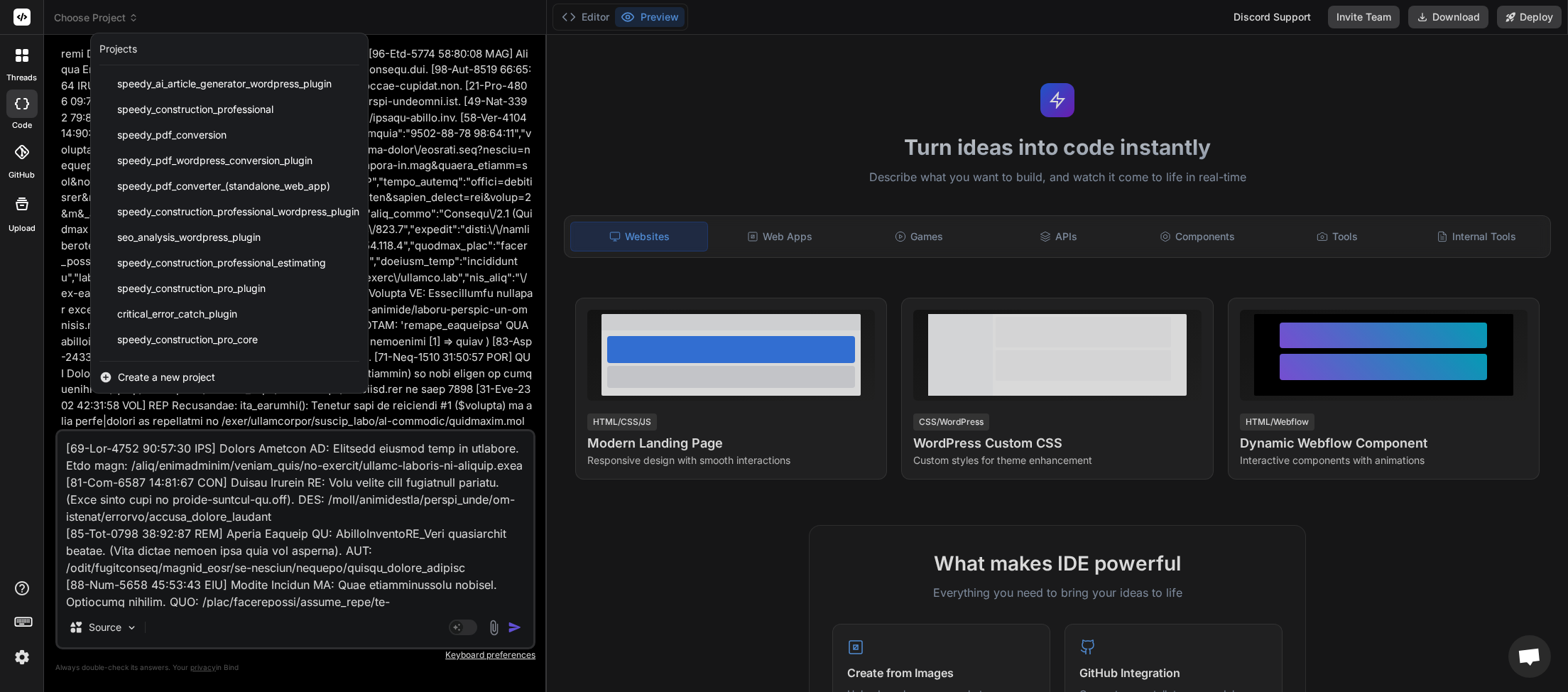
scroll to position [355, 0]
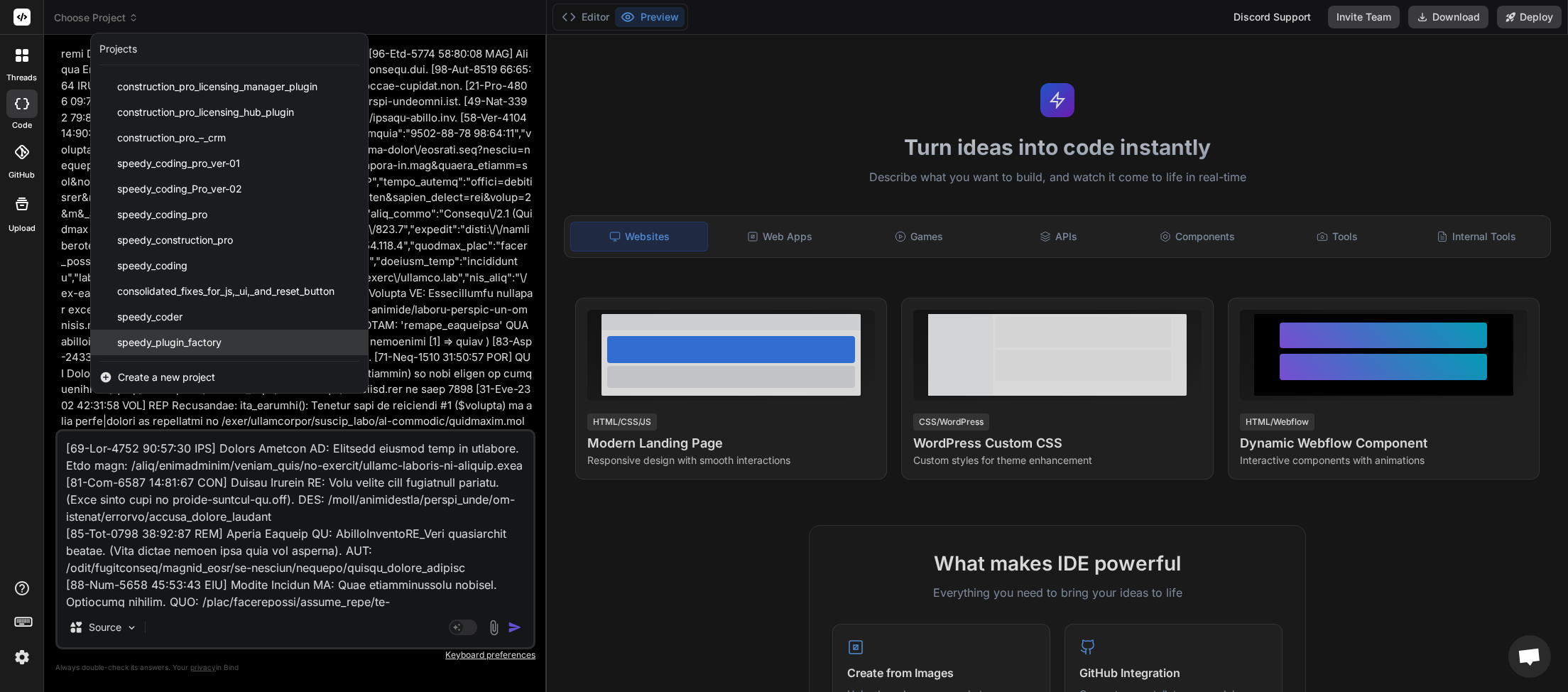
click at [180, 342] on span "speedy_plugin_factory" at bounding box center [169, 342] width 104 height 14
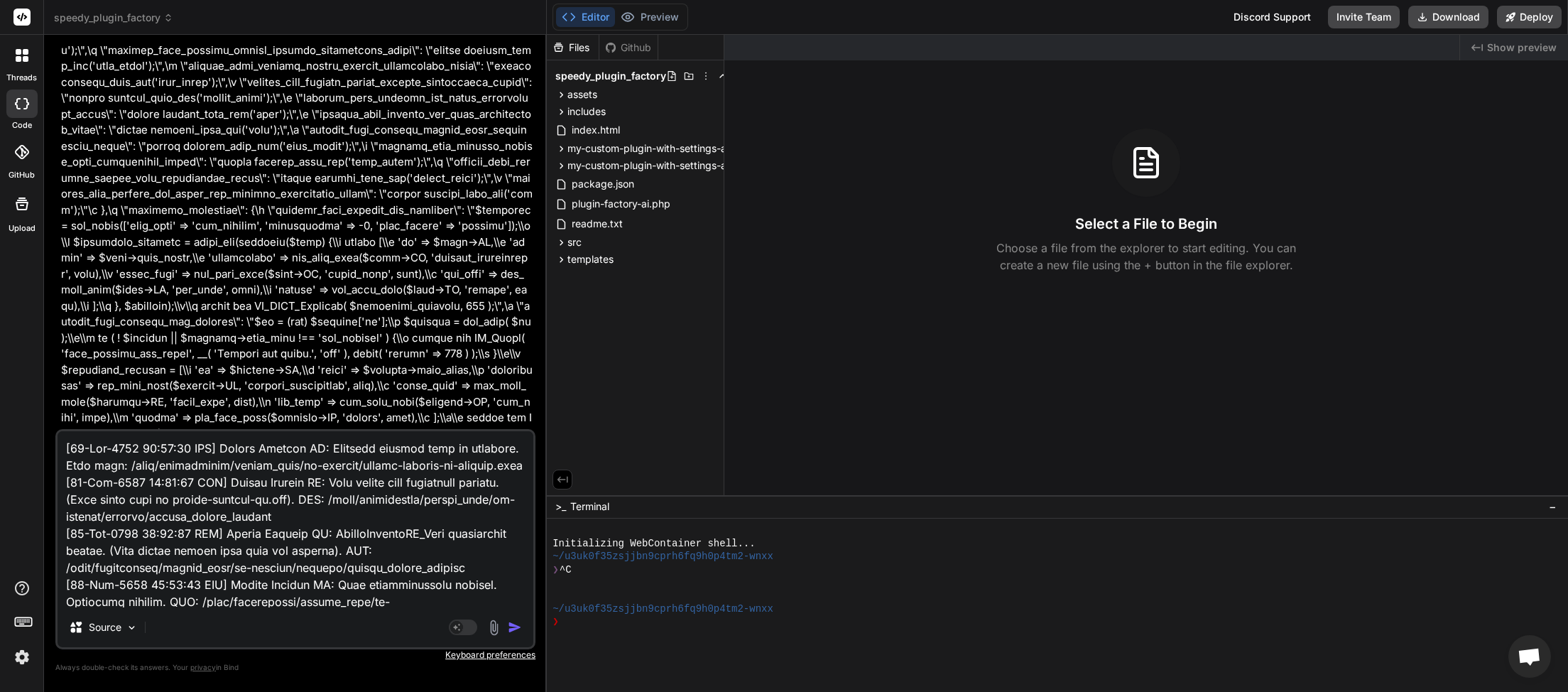
scroll to position [22035, 0]
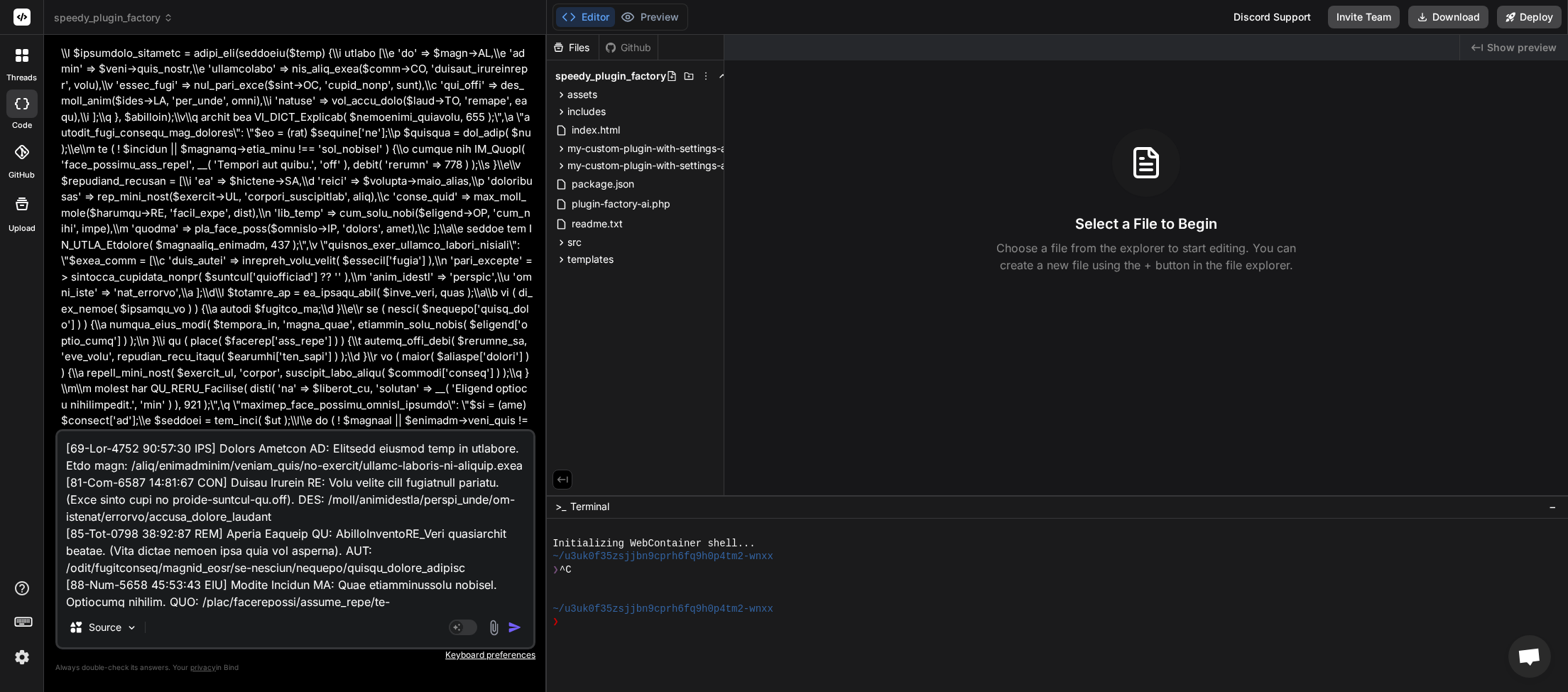
click at [513, 631] on img "button" at bounding box center [515, 627] width 14 height 14
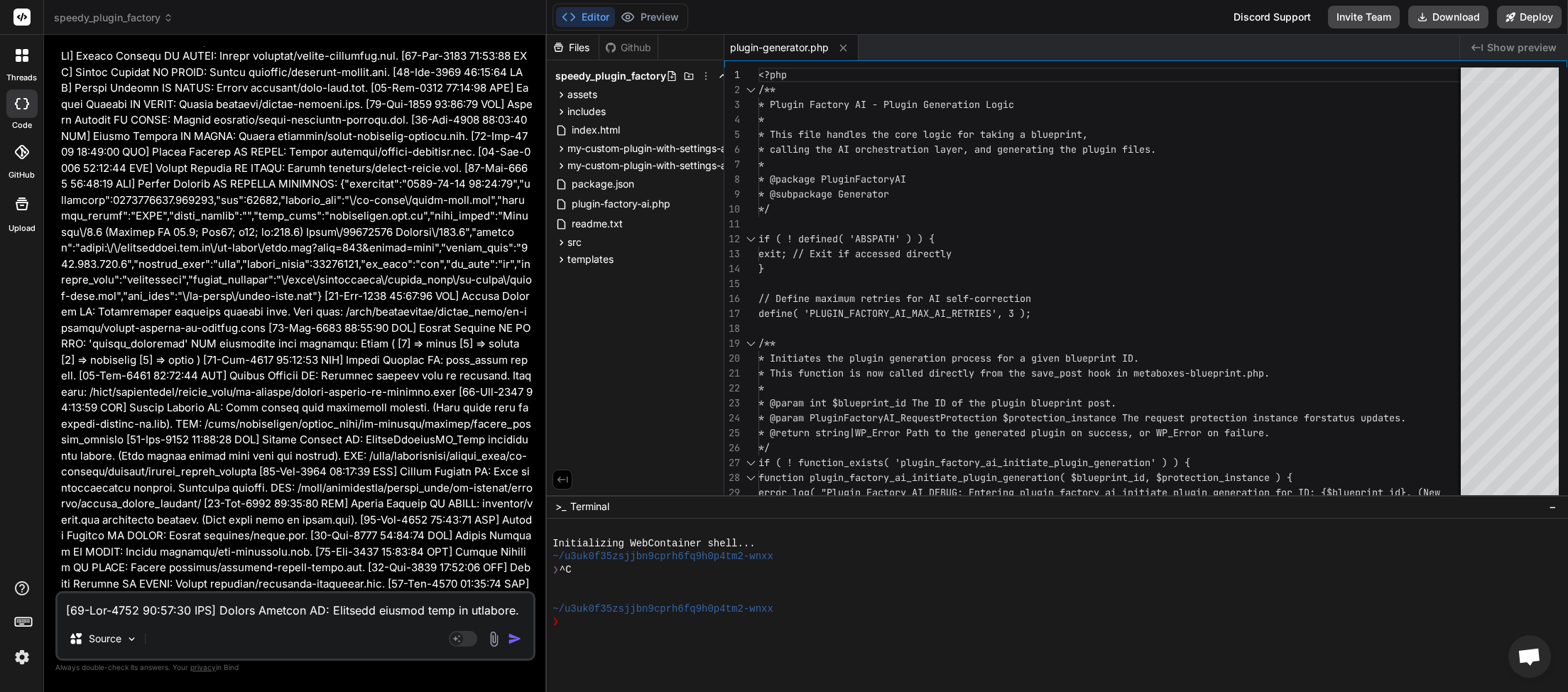
scroll to position [129856, 0]
click at [1439, 15] on button "Download" at bounding box center [1449, 16] width 80 height 22
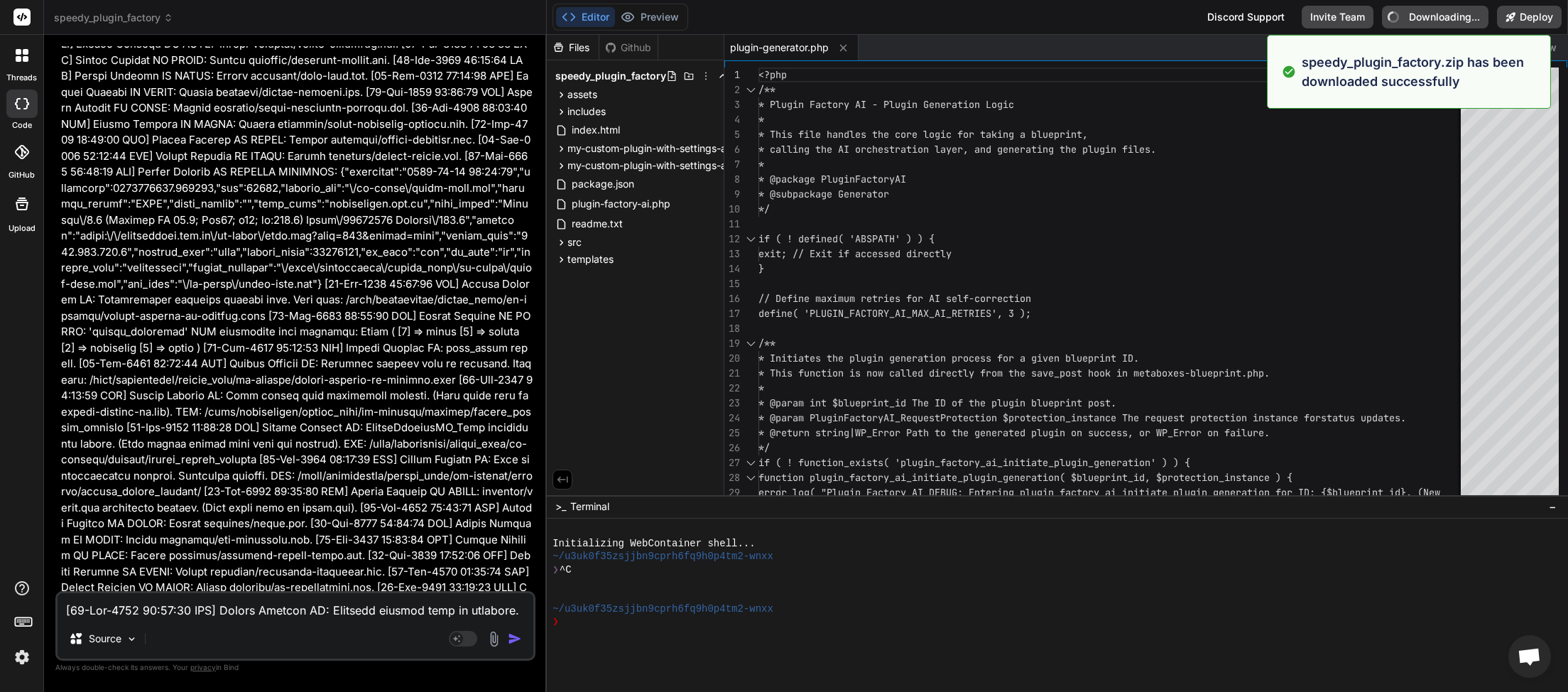
type textarea "x"
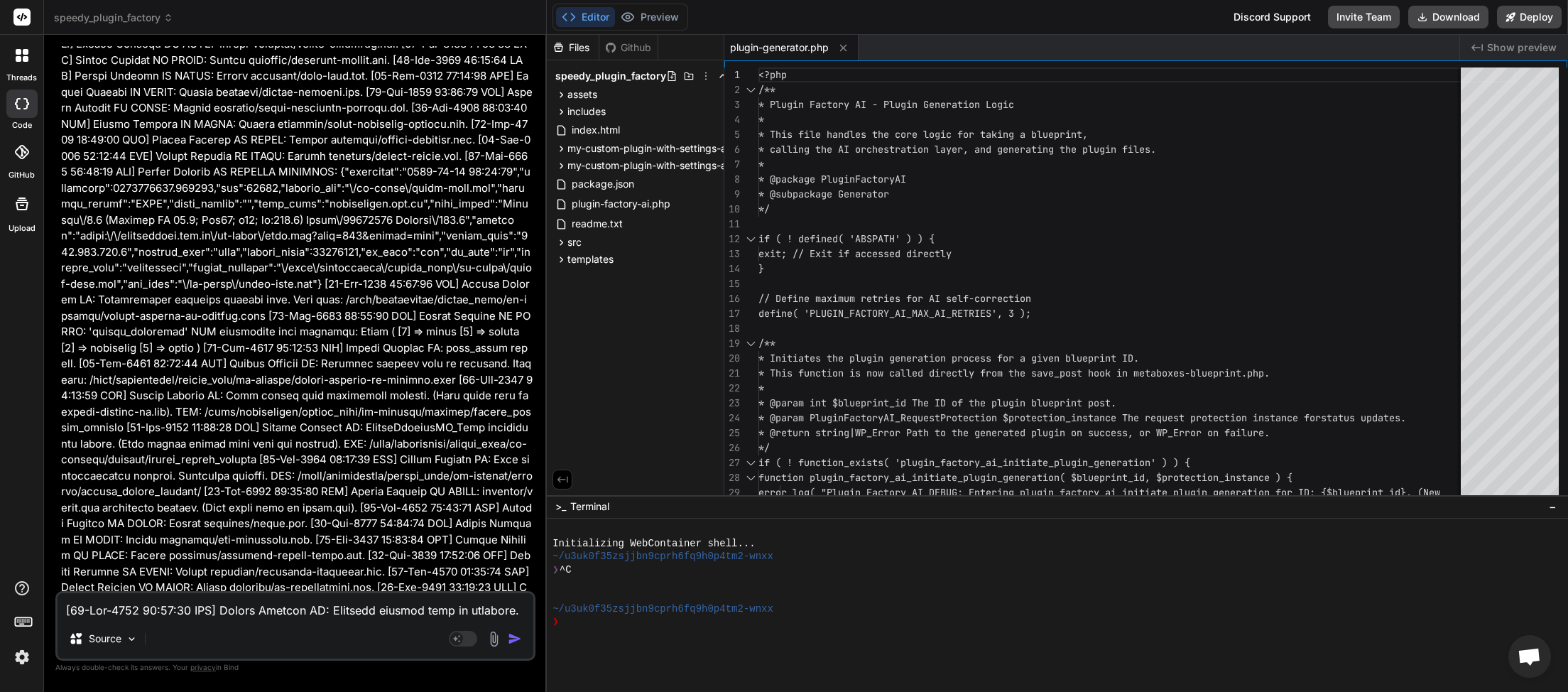
paste textarea "16:51 UTC] Plugin Factory AI: Released process lock on shutdown. Lock file: /ho…"
type textarea "[[DATE] 01:16:51 UTC] Plugin Factory AI: Released process lock on shutdown. Loc…"
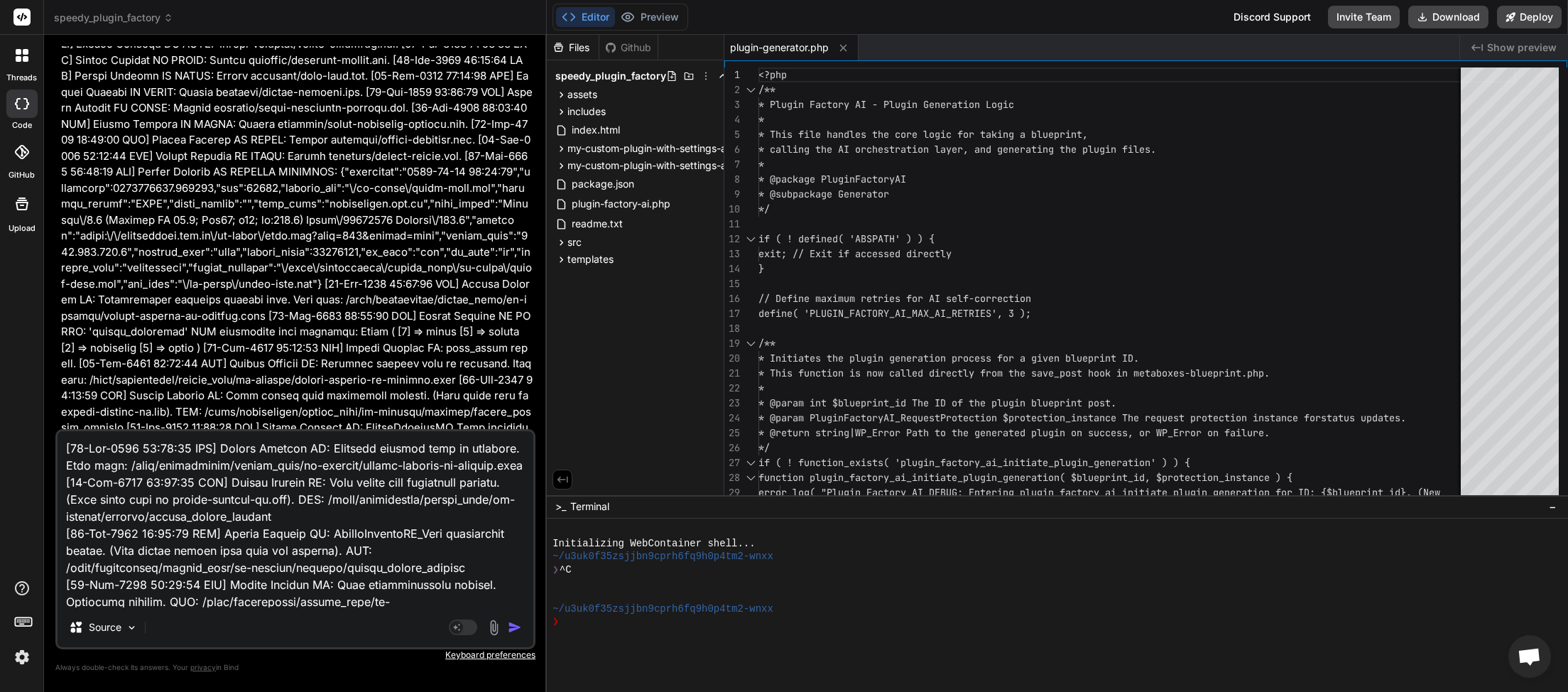
scroll to position [35104, 0]
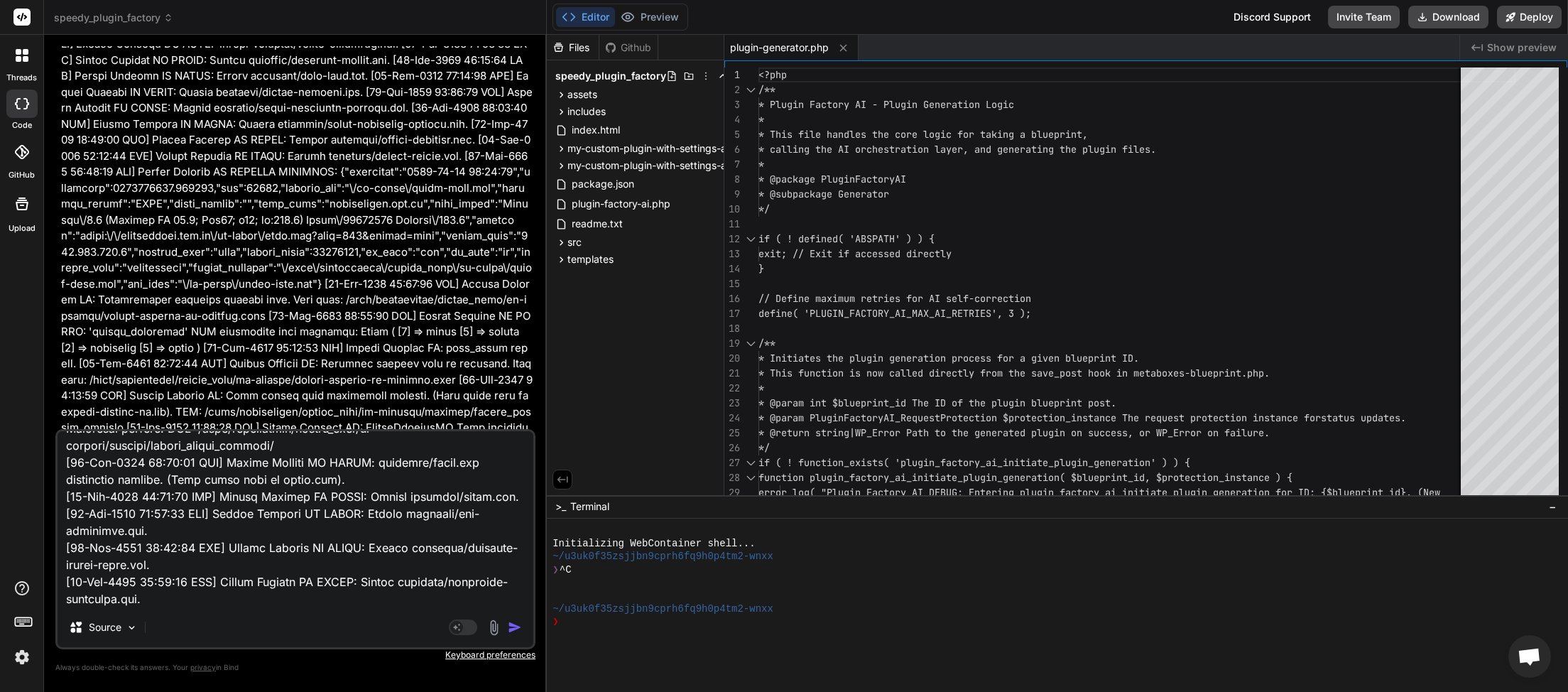
type textarea "x"
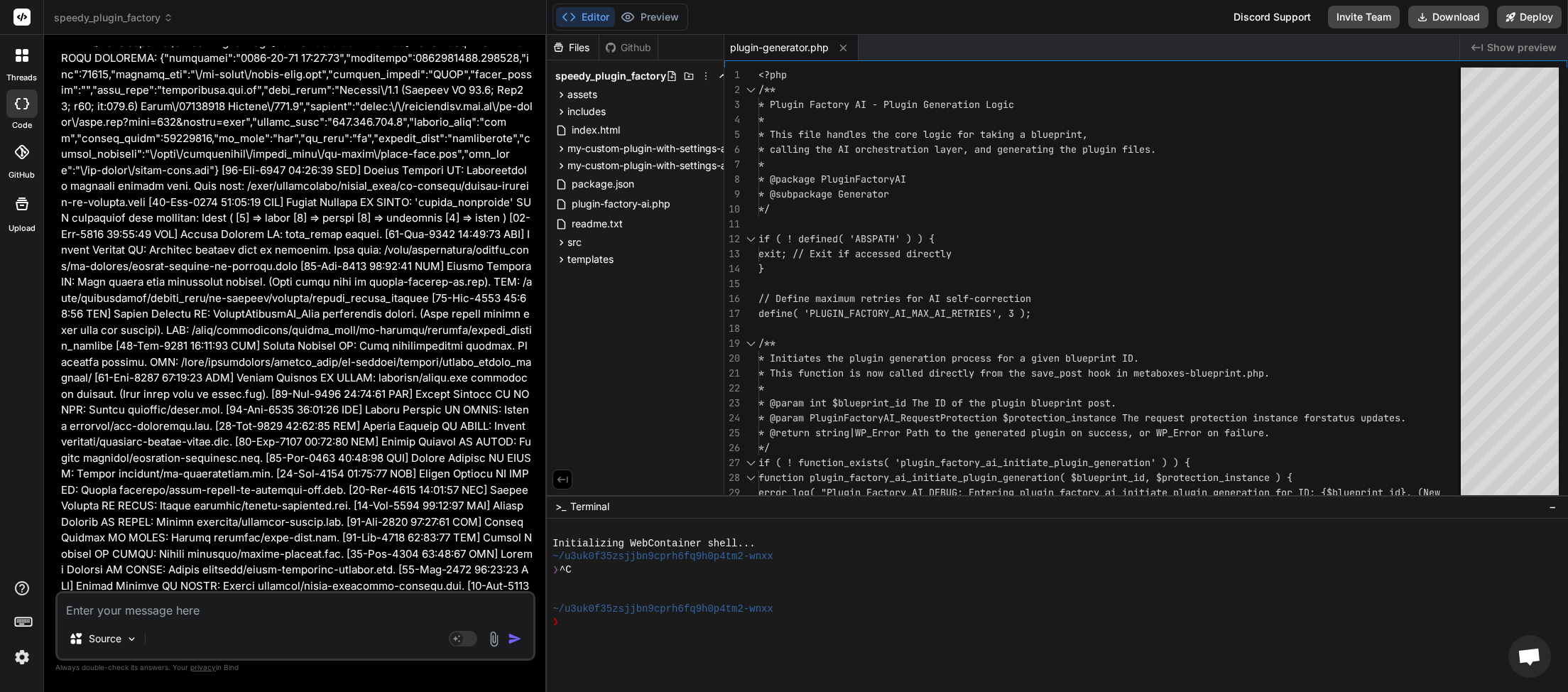
scroll to position [149645, 0]
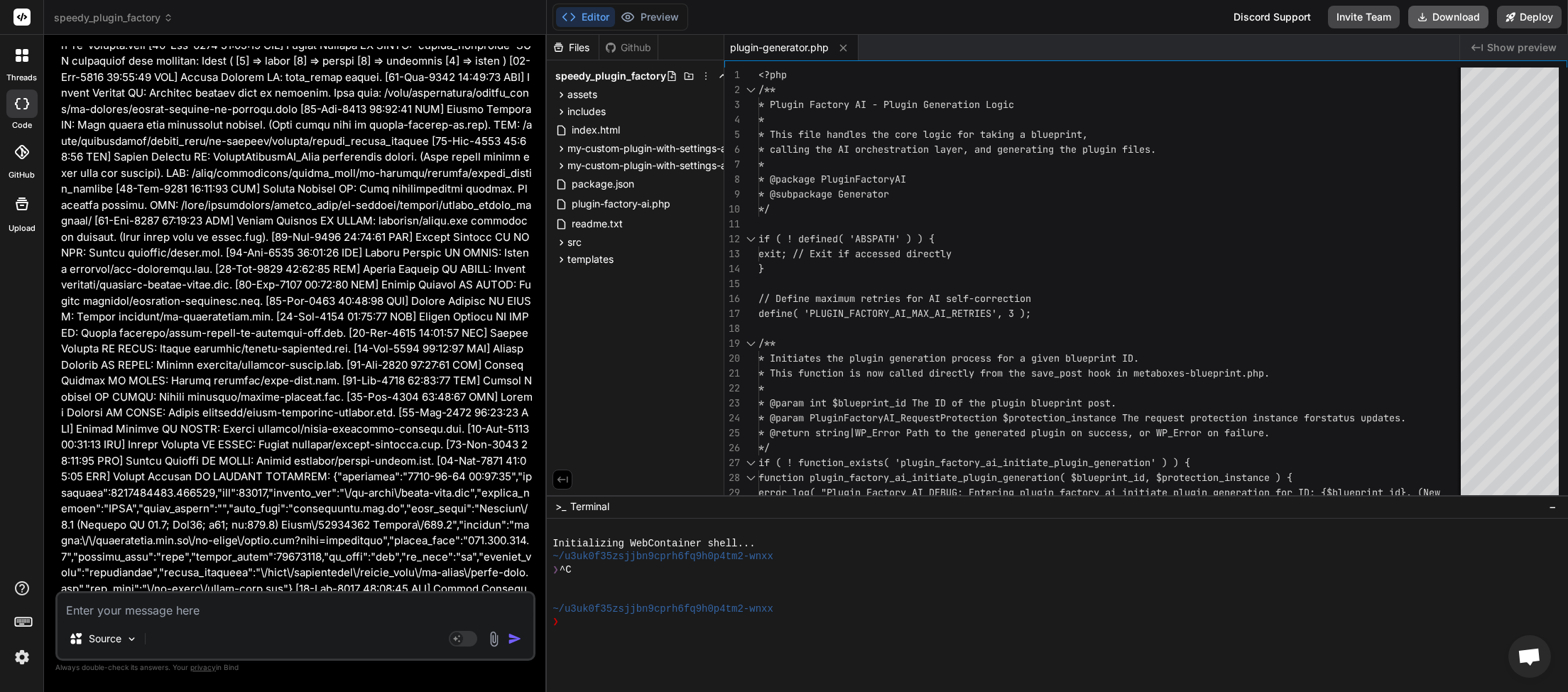
click at [1446, 18] on button "Download" at bounding box center [1449, 16] width 80 height 22
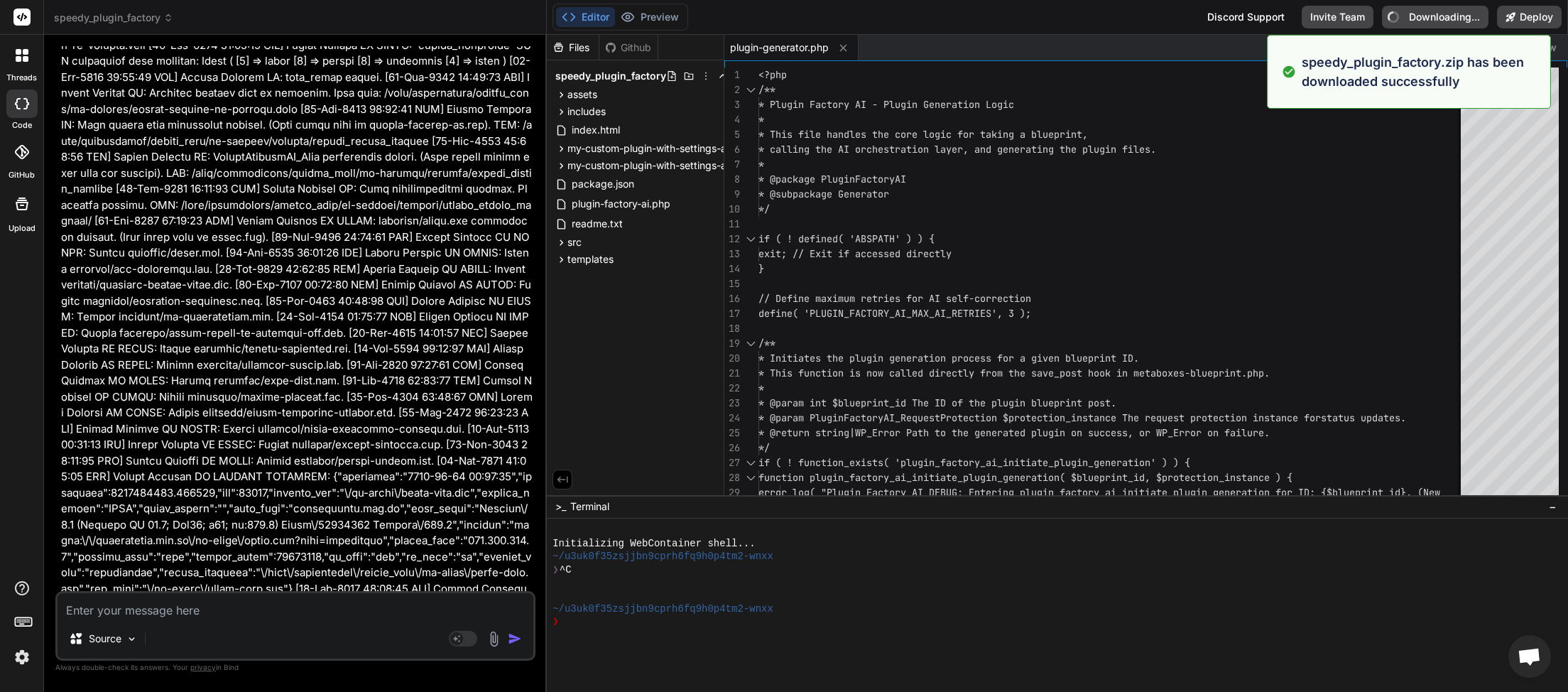
type textarea "x"
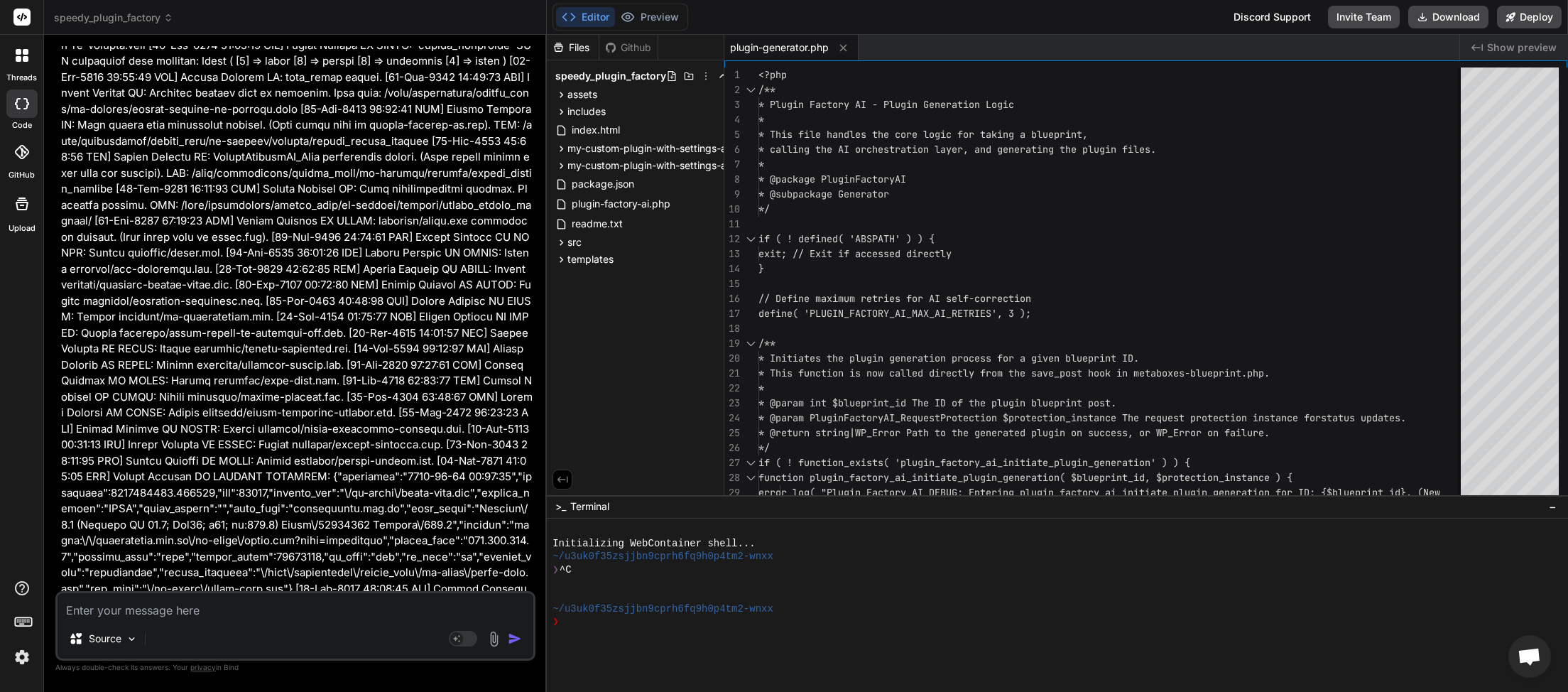
paste textarea "[[DATE] 01:23:19 UTC] Plugin Factory AI: Released process lock on shutdown. Loc…"
type textarea "[[DATE] 01:23:19 UTC] Plugin Factory AI: Released process lock on shutdown. Loc…"
type textarea "x"
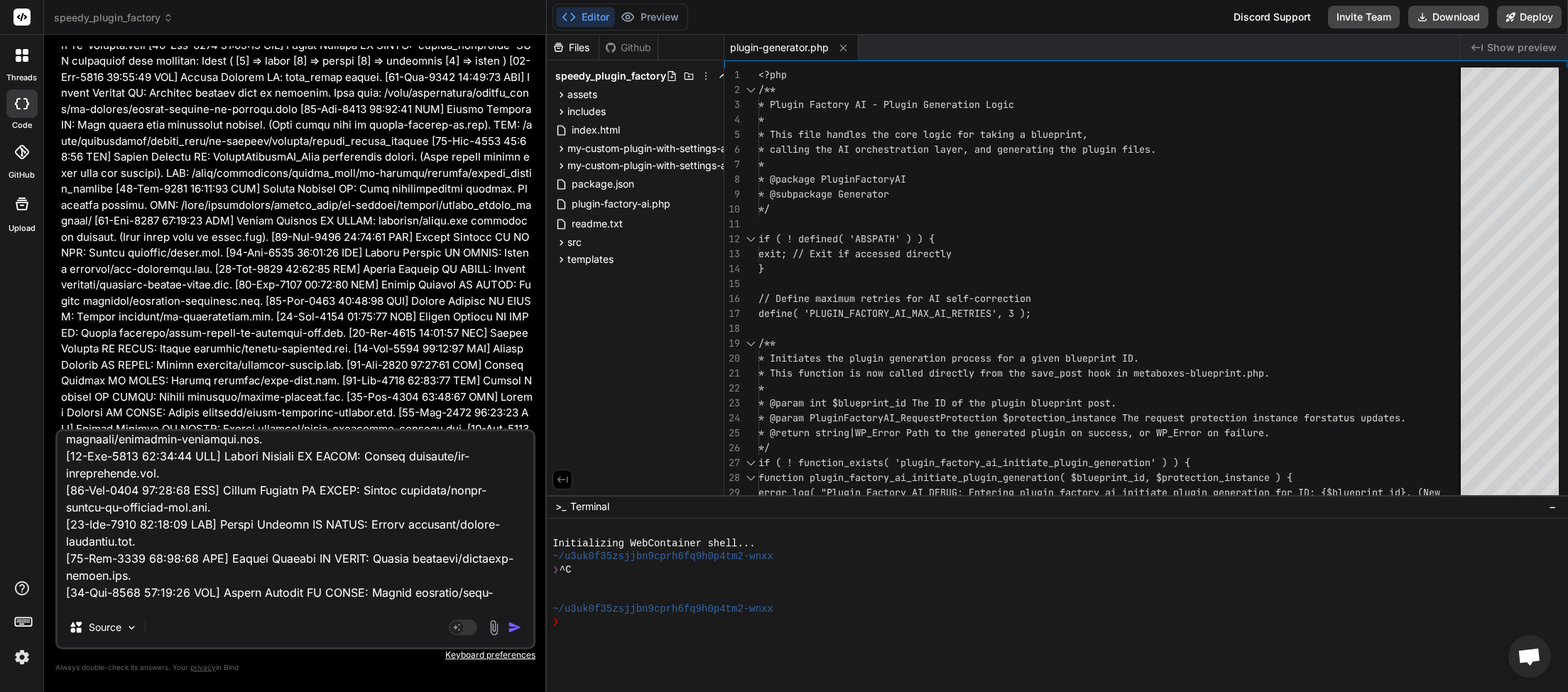
scroll to position [57418, 0]
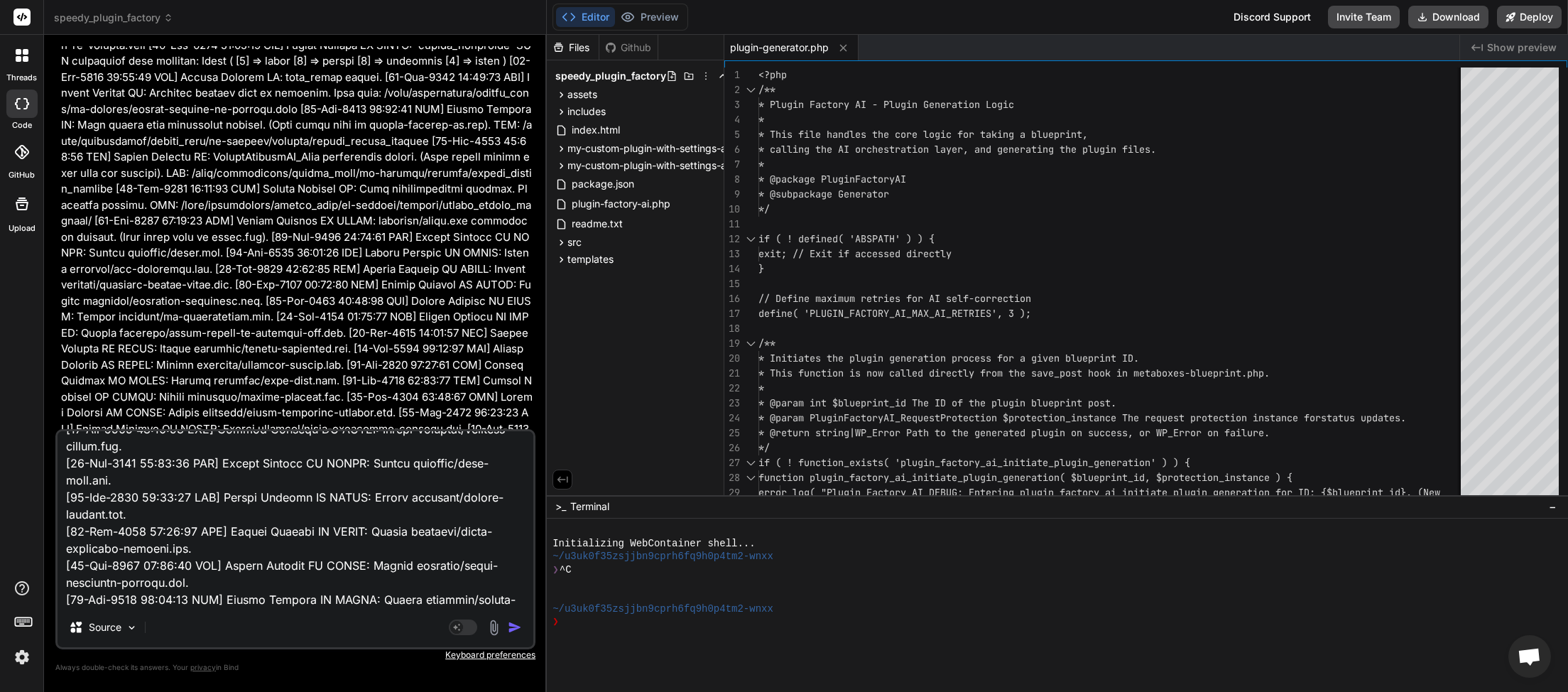
type textarea "[[DATE] 01:23:19 UTC] Plugin Factory AI: Released process lock on shutdown. Loc…"
click at [519, 633] on img "button" at bounding box center [515, 627] width 14 height 14
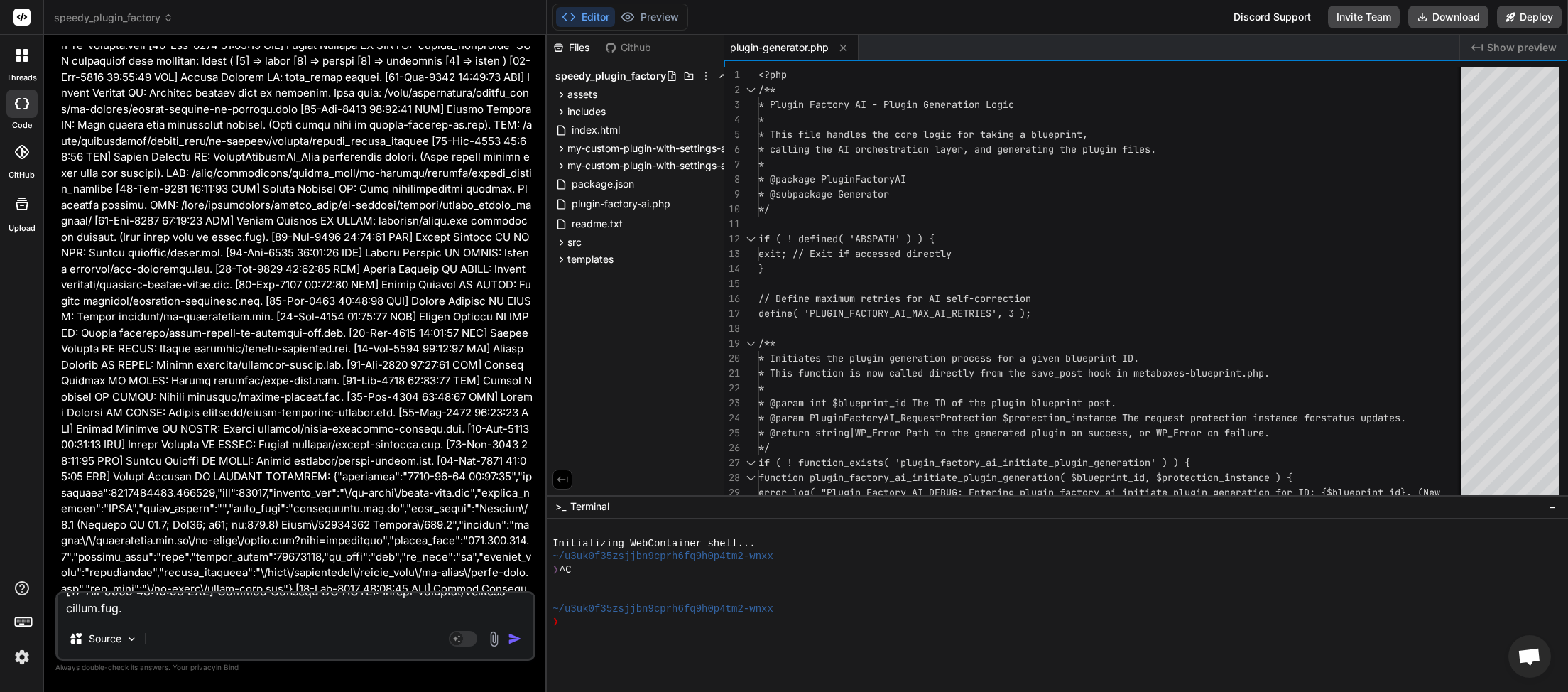
scroll to position [0, 0]
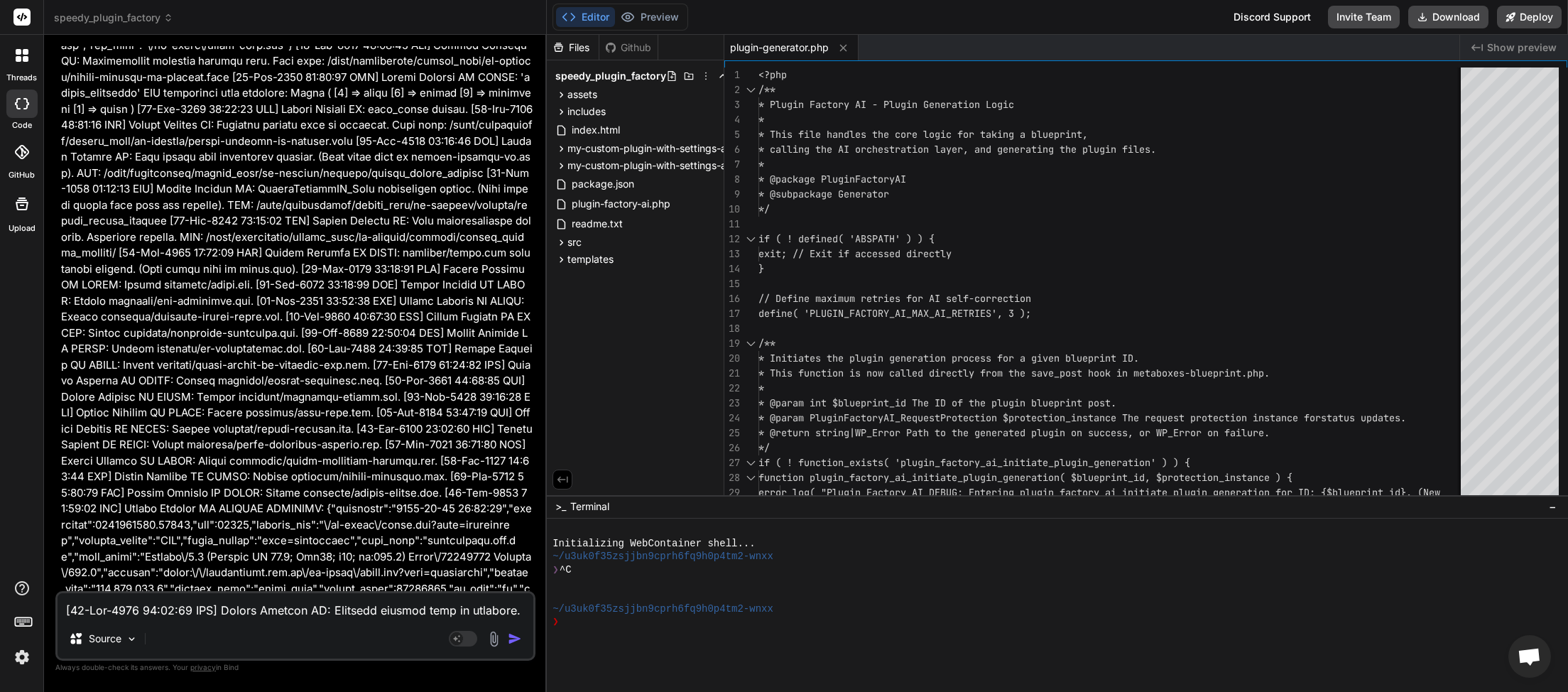
type textarea "x"
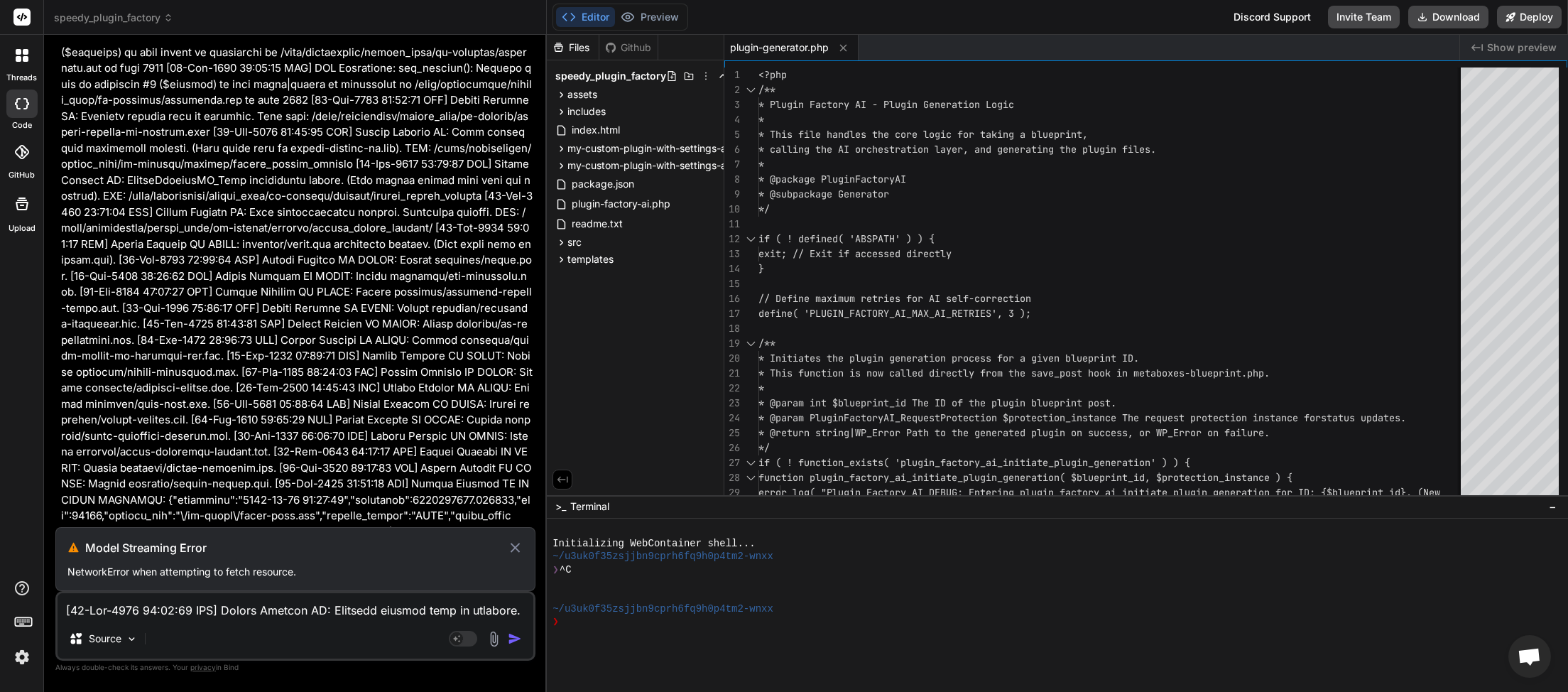
scroll to position [155678, 0]
